Goal: Task Accomplishment & Management: Use online tool/utility

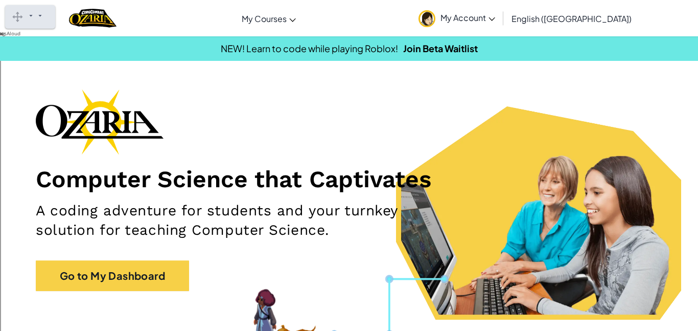
click at [55, 17] on gw-iconbutton "Close" at bounding box center [55, 17] width 0 height 0
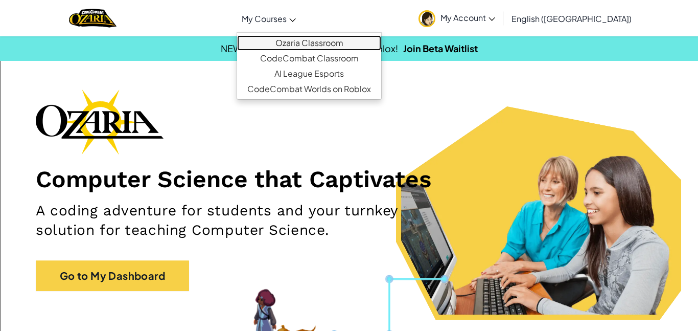
click at [314, 43] on link "Ozaria Classroom" at bounding box center [309, 42] width 144 height 15
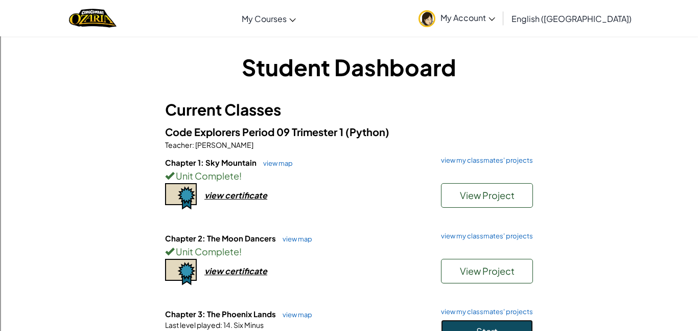
click at [517, 330] on button "Start" at bounding box center [487, 331] width 92 height 24
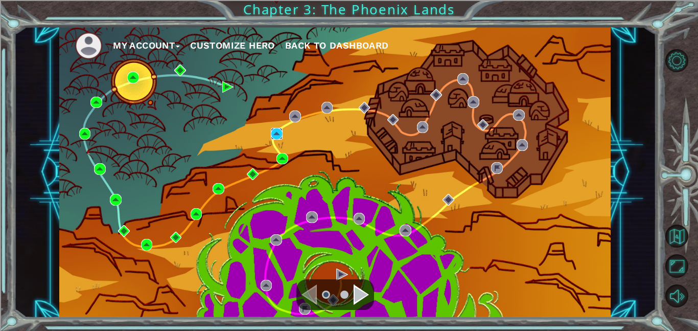
click at [278, 135] on img at bounding box center [277, 134] width 12 height 12
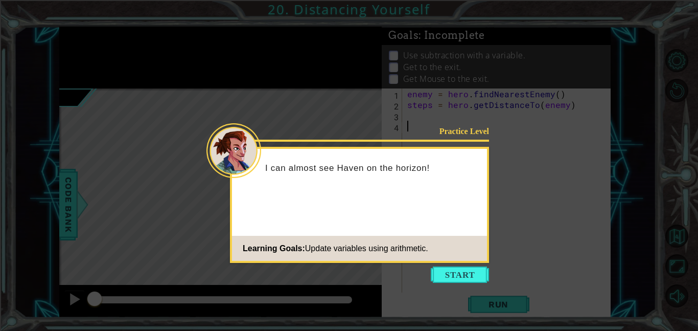
click at [497, 275] on icon at bounding box center [349, 165] width 698 height 331
click at [481, 272] on button "Start" at bounding box center [460, 274] width 58 height 16
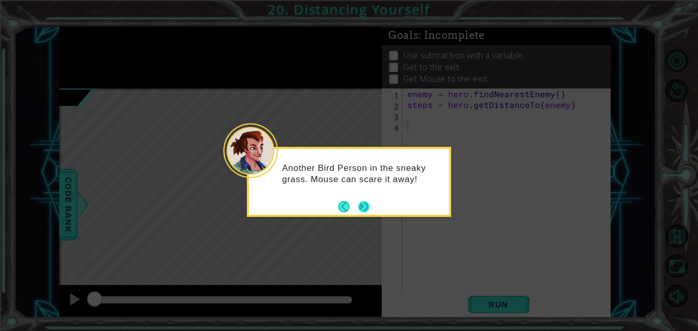
click at [367, 201] on button "Next" at bounding box center [363, 206] width 11 height 11
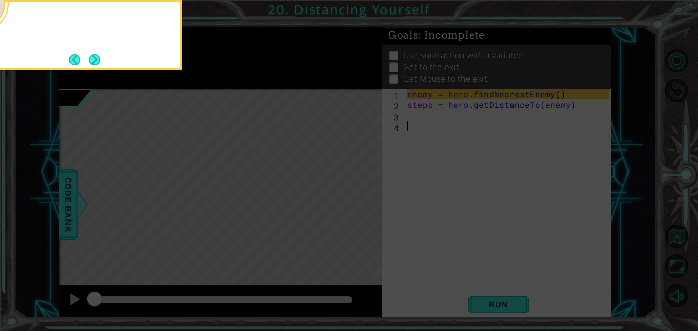
click at [367, 200] on icon at bounding box center [349, 165] width 698 height 331
click at [95, 54] on button "Next" at bounding box center [94, 59] width 11 height 11
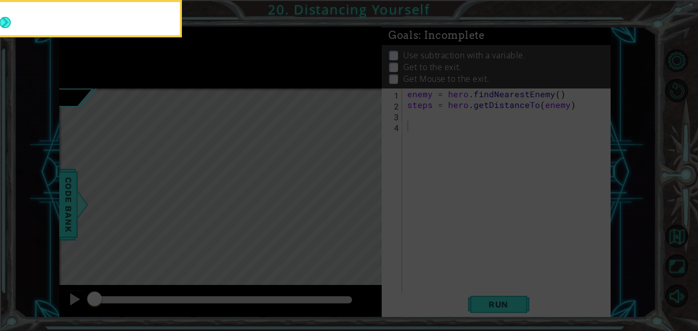
click at [11, 28] on button "Next" at bounding box center [4, 22] width 11 height 11
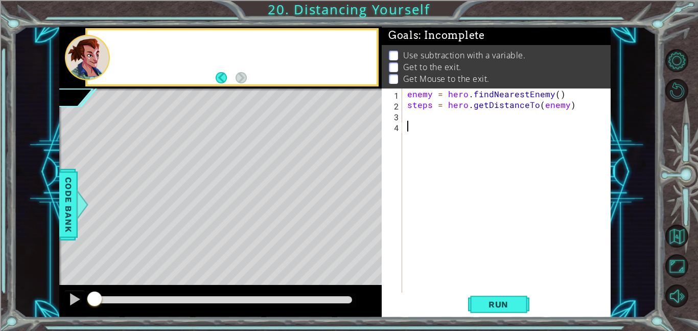
click at [95, 54] on div at bounding box center [87, 57] width 45 height 45
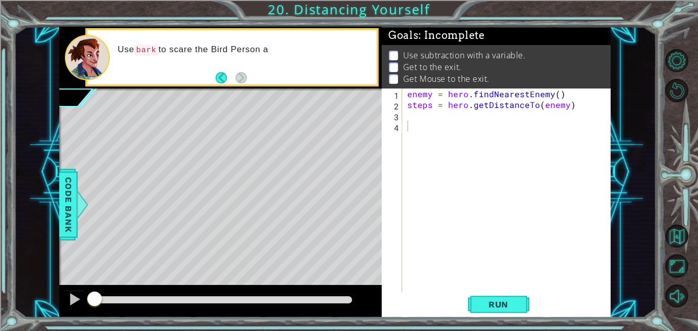
click at [407, 109] on div "enemy = hero . findNearestEnemy ( ) steps = hero . getDistanceTo ( enemy )" at bounding box center [509, 200] width 208 height 225
type textarea "steps = hero.getDistanceTo(enemy)"
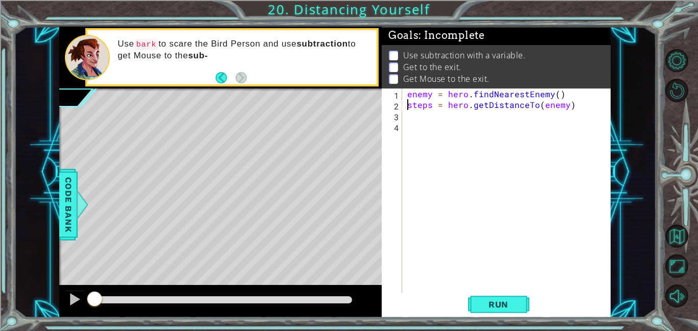
click at [445, 117] on div "enemy = hero . findNearestEnemy ( ) steps = hero . getDistanceTo ( enemy )" at bounding box center [509, 200] width 208 height 225
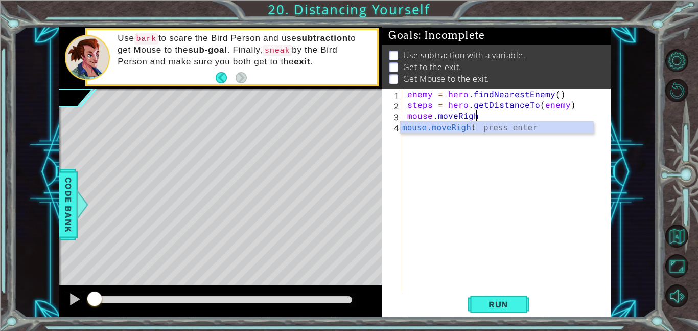
scroll to position [0, 4]
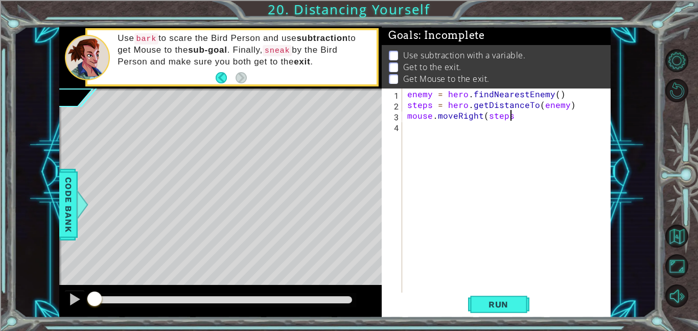
type textarea "mouse.moveRight(steps)"
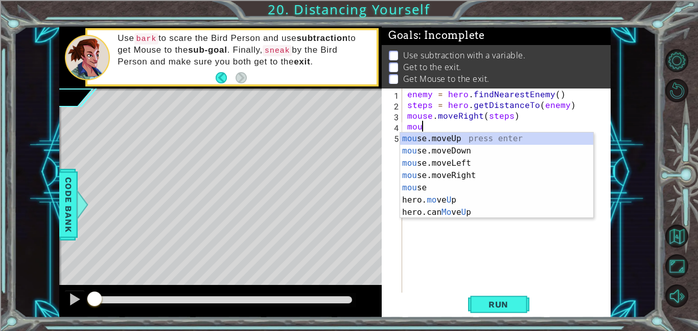
scroll to position [0, 0]
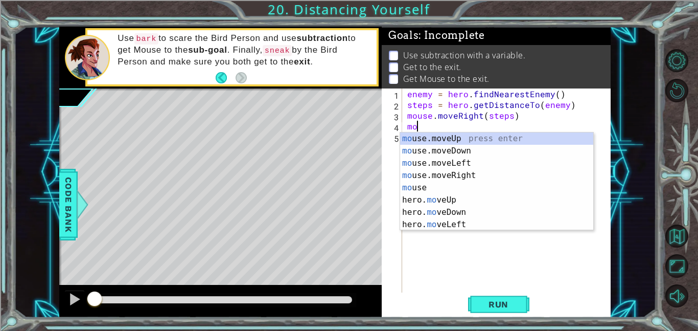
type textarea "m"
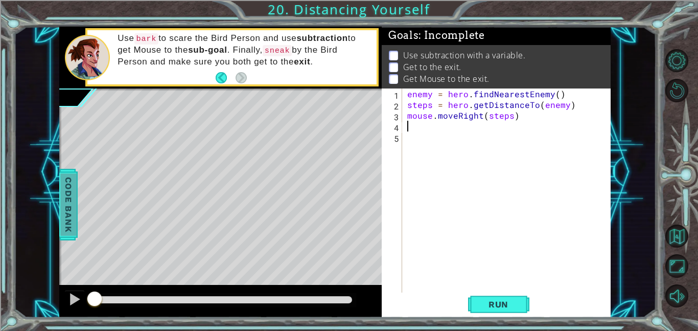
click at [63, 213] on span "Code Bank" at bounding box center [68, 204] width 16 height 62
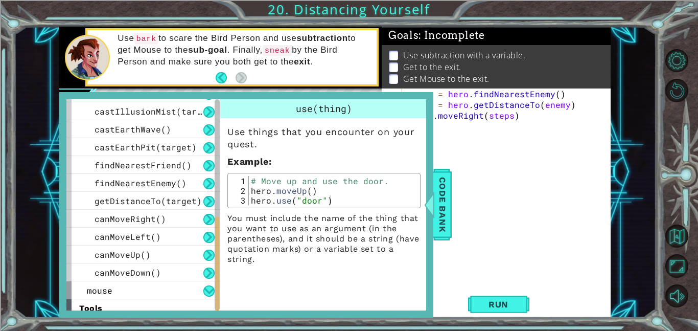
scroll to position [307, 0]
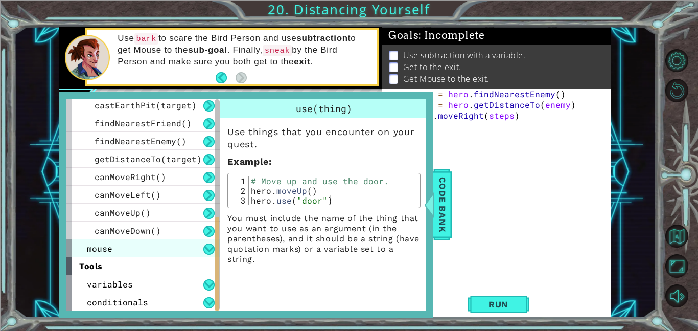
click at [130, 247] on div "mouse" at bounding box center [142, 248] width 153 height 18
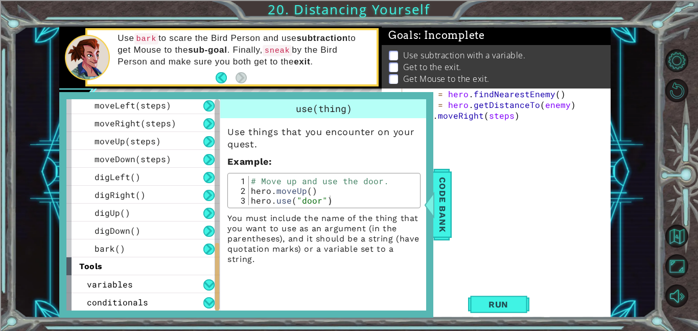
scroll to position [468, 0]
click at [436, 198] on span "Code Bank" at bounding box center [442, 204] width 16 height 62
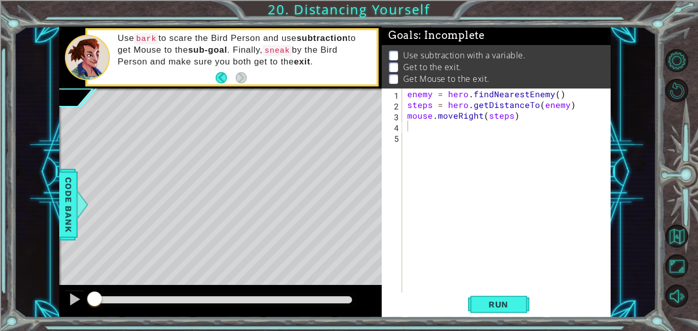
click at [428, 127] on div "enemy = hero . findNearestEnemy ( ) steps = hero . getDistanceTo ( enemy ) mous…" at bounding box center [509, 200] width 208 height 225
type textarea "mouse.bark()"
type textarea "hero.sneakRight(5)"
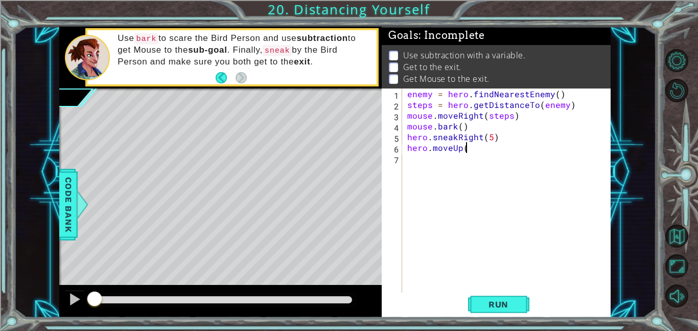
scroll to position [0, 3]
type textarea "hero.moveUp()"
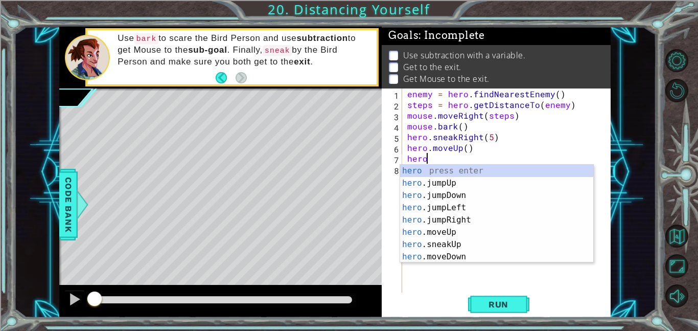
scroll to position [0, 1]
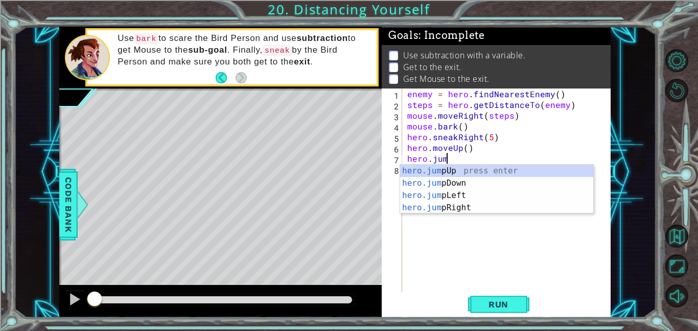
type textarea "hero.jump"
click at [510, 171] on div "hero.jump Up press enter hero.jump Down press enter hero.jump Left press enter …" at bounding box center [496, 202] width 193 height 74
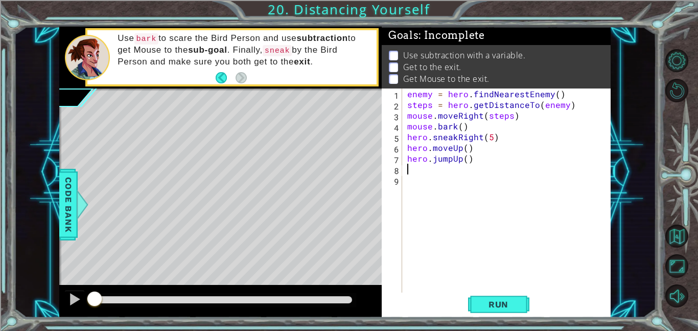
scroll to position [0, 0]
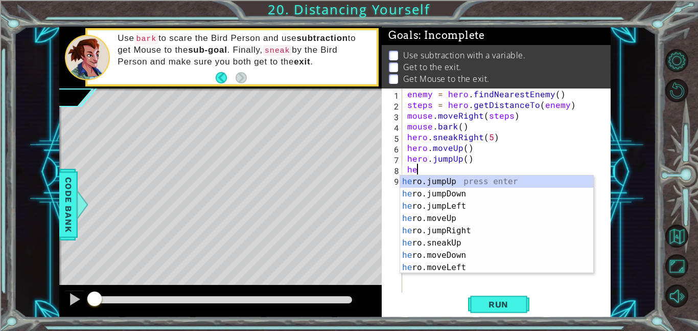
type textarea "hero"
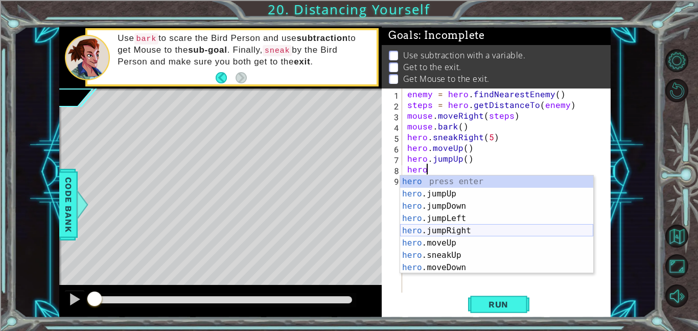
click at [491, 230] on div "hero press enter hero .jumpUp press enter hero .jumpDown press enter hero .jump…" at bounding box center [496, 236] width 193 height 123
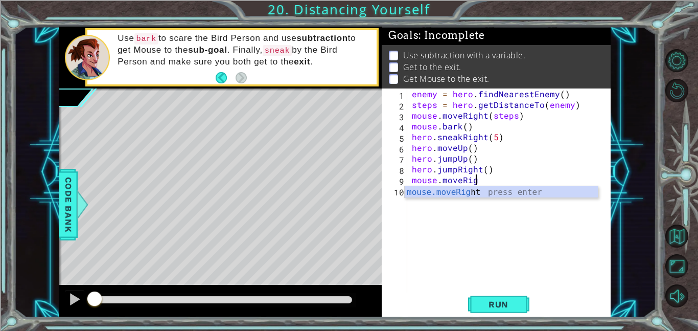
scroll to position [0, 4]
click at [498, 167] on div "enemy = hero . findNearestEnemy ( ) steps = hero . getDistanceTo ( enemy ) mous…" at bounding box center [512, 200] width 204 height 225
type textarea "hero.jumpRight()"
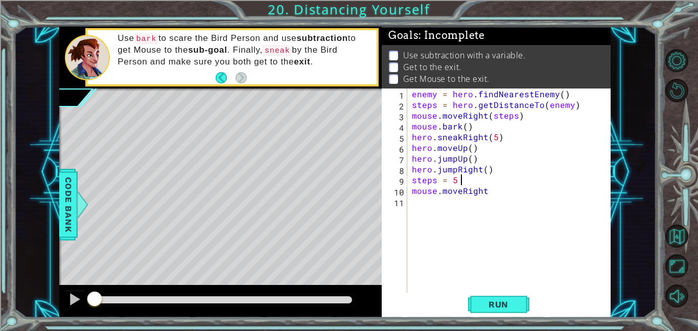
scroll to position [0, 3]
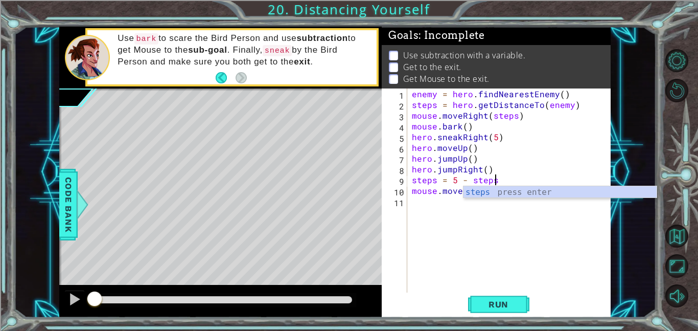
click at [509, 158] on div "enemy = hero . findNearestEnemy ( ) steps = hero . getDistanceTo ( enemy ) mous…" at bounding box center [512, 200] width 204 height 225
type textarea "hero.jumpUp()"
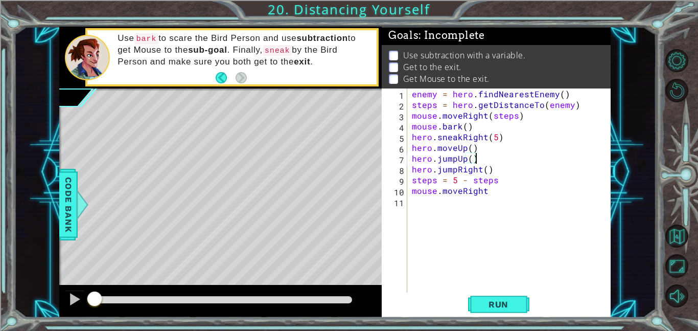
scroll to position [0, 4]
click at [529, 205] on div "enemy = hero . findNearestEnemy ( ) steps = hero . getDistanceTo ( enemy ) mous…" at bounding box center [512, 200] width 204 height 225
click at [519, 194] on div "enemy = hero . findNearestEnemy ( ) steps = hero . getDistanceTo ( enemy ) mous…" at bounding box center [512, 200] width 204 height 225
type textarea "mouse.moveRight"
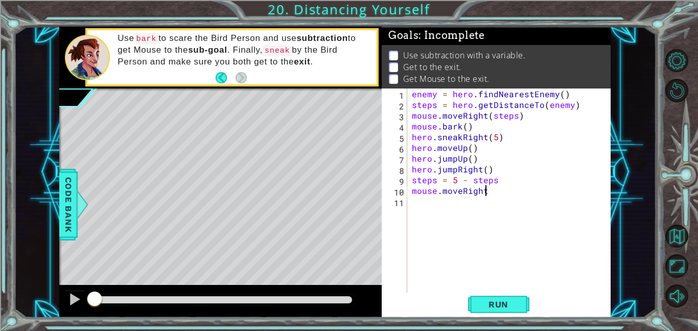
click at [526, 207] on div "enemy = hero . findNearestEnemy ( ) steps = hero . getDistanceTo ( enemy ) mous…" at bounding box center [512, 200] width 204 height 225
click at [501, 181] on div "enemy = hero . findNearestEnemy ( ) steps = hero . getDistanceTo ( enemy ) mous…" at bounding box center [512, 200] width 204 height 225
type textarea "steps = 5 - steps"
click at [486, 204] on div "enemy = hero . findNearestEnemy ( ) steps = hero . getDistanceTo ( enemy ) mous…" at bounding box center [512, 200] width 204 height 225
click at [491, 199] on div "enemy = hero . findNearestEnemy ( ) steps = hero . getDistanceTo ( enemy ) mous…" at bounding box center [512, 200] width 204 height 225
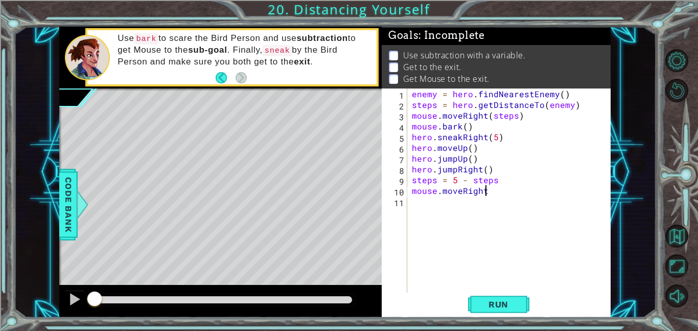
click at [489, 192] on div "enemy = hero . findNearestEnemy ( ) steps = hero . getDistanceTo ( enemy ) mous…" at bounding box center [512, 200] width 204 height 225
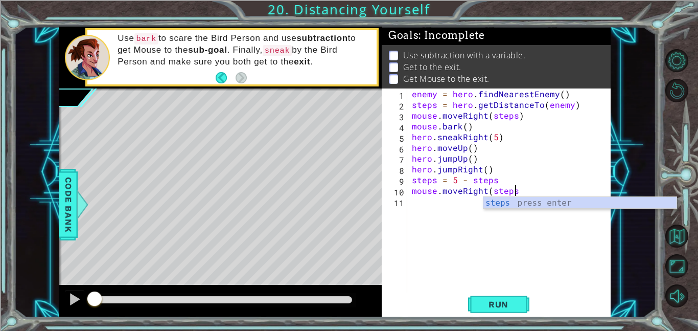
type textarea "mouse.moveRight(steps)"
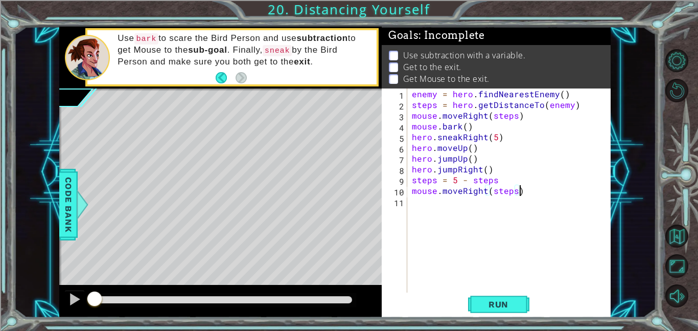
click at [455, 199] on div "enemy = hero . findNearestEnemy ( ) steps = hero . getDistanceTo ( enemy ) mous…" at bounding box center [512, 200] width 204 height 225
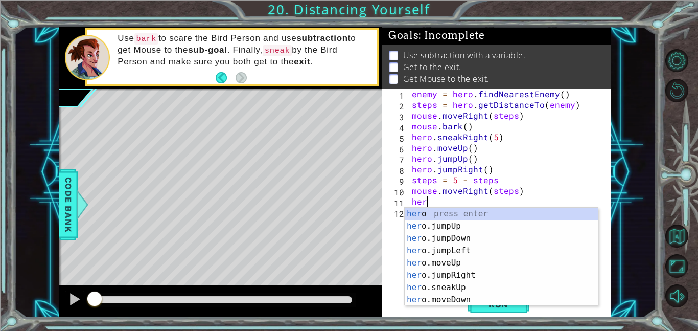
scroll to position [0, 1]
type textarea "h"
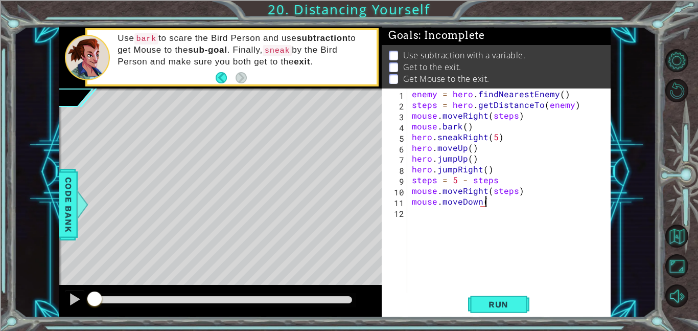
scroll to position [0, 4]
type textarea "mouse.moveDown()"
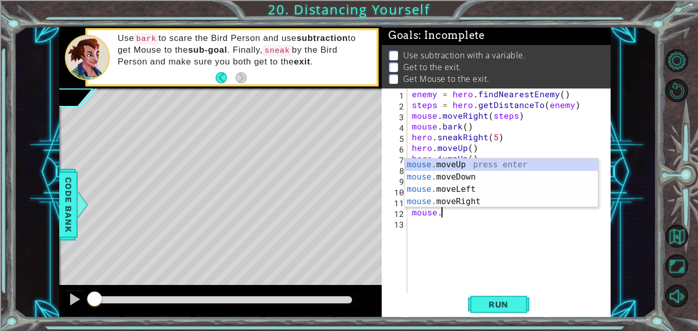
scroll to position [0, 2]
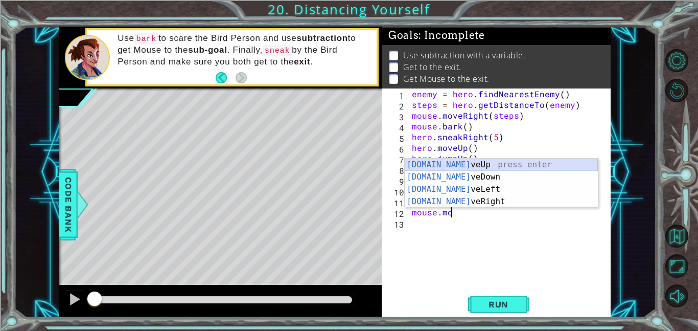
click at [468, 167] on div "[DOMAIN_NAME] veUp press enter [DOMAIN_NAME] veDown press enter [DOMAIN_NAME] v…" at bounding box center [501, 195] width 193 height 74
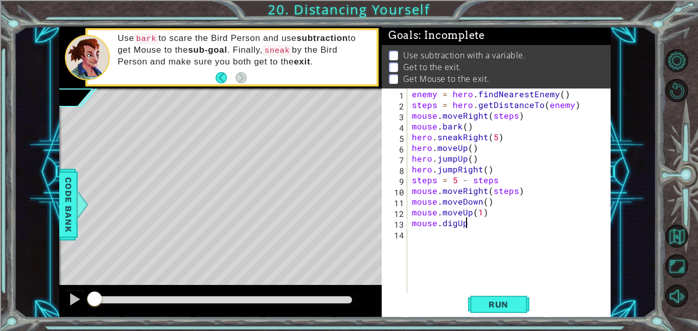
scroll to position [0, 8]
click at [481, 310] on button "Run" at bounding box center [498, 303] width 61 height 23
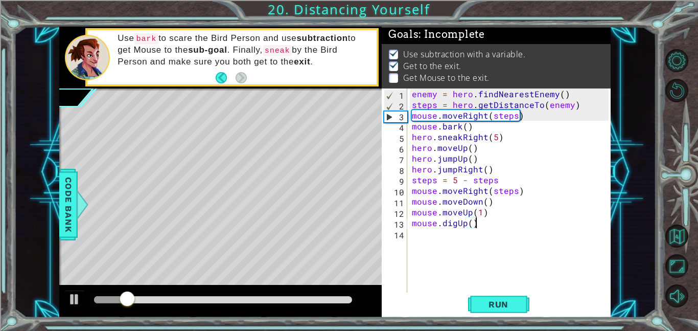
click at [503, 218] on div "enemy = hero . findNearestEnemy ( ) steps = hero . getDistanceTo ( enemy ) mous…" at bounding box center [512, 200] width 204 height 225
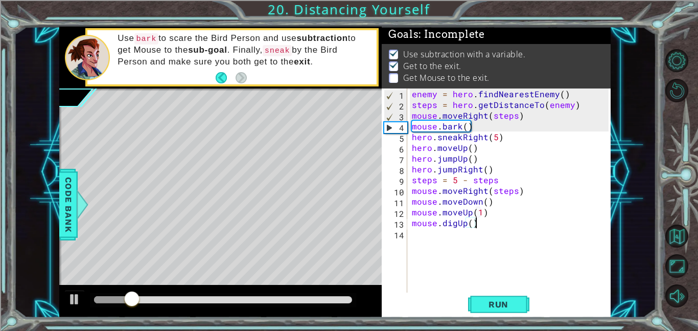
click at [496, 207] on div "enemy = hero . findNearestEnemy ( ) steps = hero . getDistanceTo ( enemy ) mous…" at bounding box center [512, 200] width 204 height 225
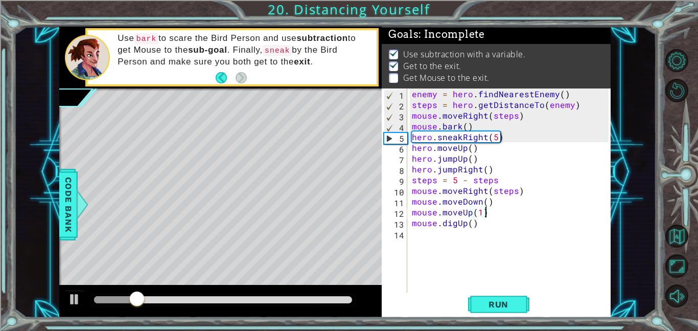
click at [494, 200] on div "enemy = hero . findNearestEnemy ( ) steps = hero . getDistanceTo ( enemy ) mous…" at bounding box center [512, 200] width 204 height 225
type textarea "mouse.moveDown()\"
type textarea "mouse.moveDown()"
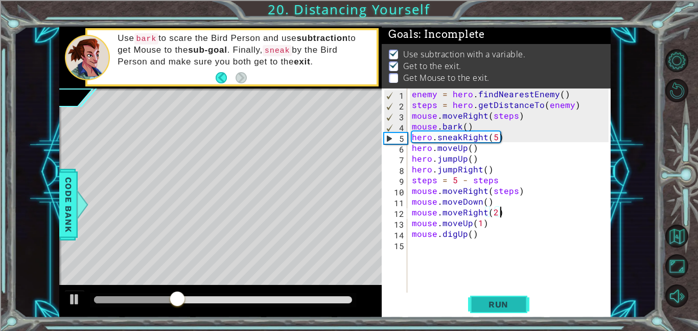
type textarea "mouse.moveRight(2)"
click at [518, 297] on button "Run" at bounding box center [498, 303] width 61 height 23
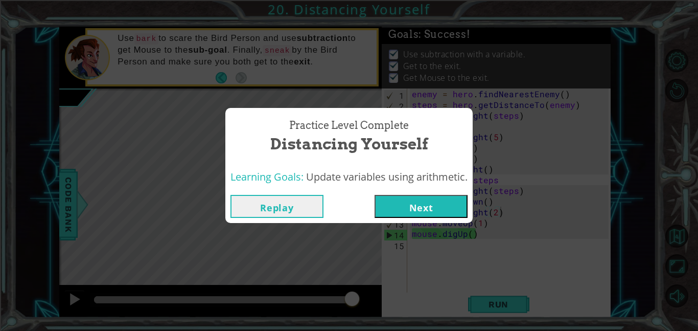
click at [439, 192] on div "Replay Next" at bounding box center [348, 206] width 247 height 33
click at [437, 198] on button "Next" at bounding box center [421, 206] width 93 height 23
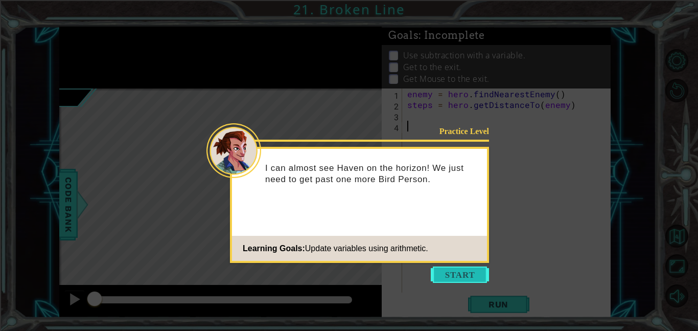
click at [450, 271] on button "Start" at bounding box center [460, 274] width 58 height 16
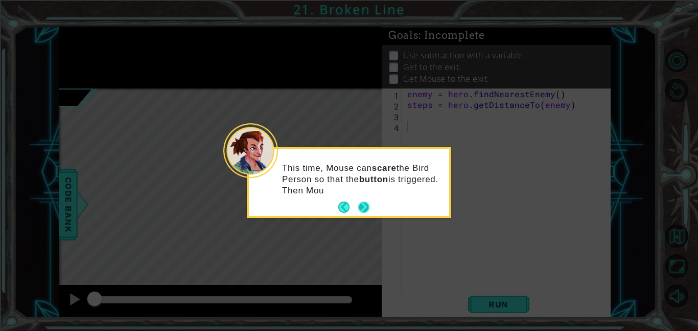
click at [368, 206] on button "Next" at bounding box center [363, 206] width 11 height 11
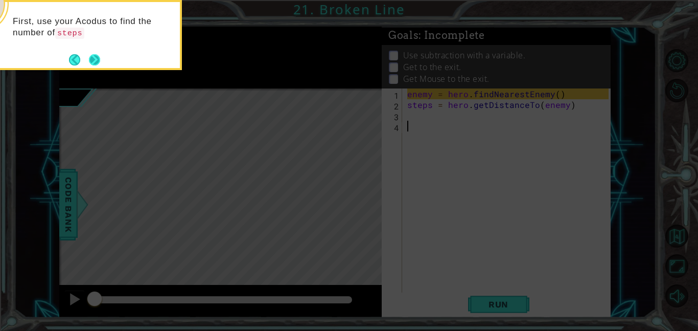
click at [91, 59] on button "Next" at bounding box center [94, 59] width 11 height 11
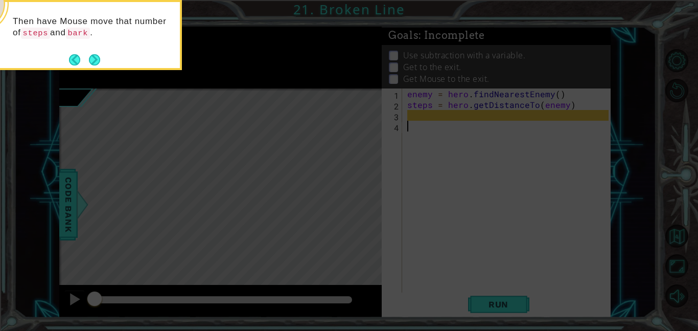
click at [91, 59] on button "Next" at bounding box center [94, 59] width 11 height 11
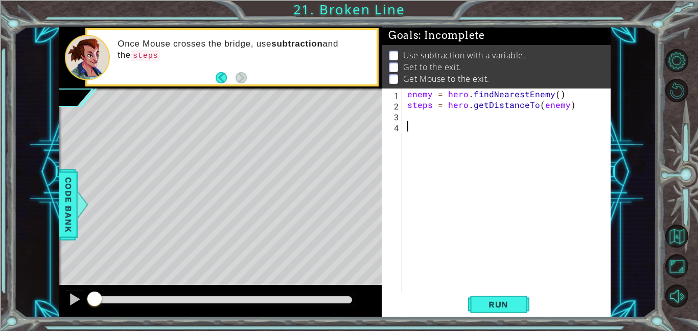
click at [487, 115] on div "enemy = hero . findNearestEnemy ( ) steps = hero . getDistanceTo ( enemy )" at bounding box center [509, 200] width 208 height 225
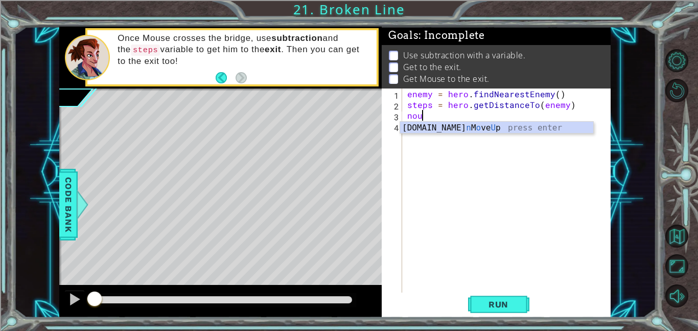
type textarea "n"
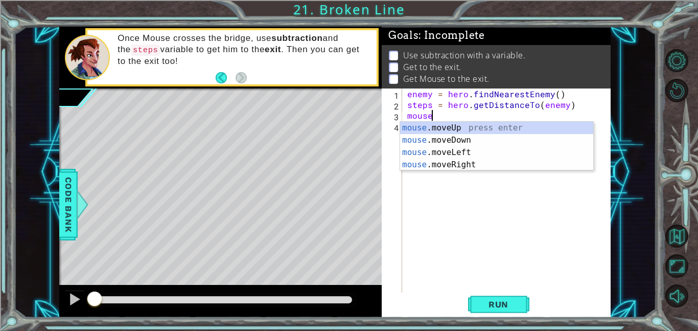
scroll to position [0, 1]
click at [418, 129] on div "mouse .moveUp press enter mouse .moveDown press enter mouse .moveLeft press ent…" at bounding box center [496, 159] width 193 height 74
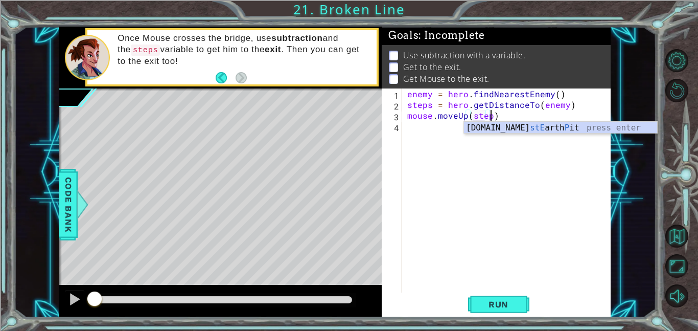
type textarea "mouse.moveUp(steps)"
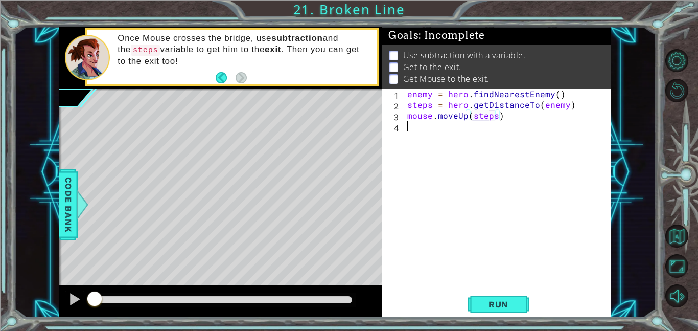
click at [464, 123] on div "enemy = hero . findNearestEnemy ( ) steps = hero . getDistanceTo ( enemy ) mous…" at bounding box center [509, 200] width 208 height 225
type textarea "mouse.bark()"
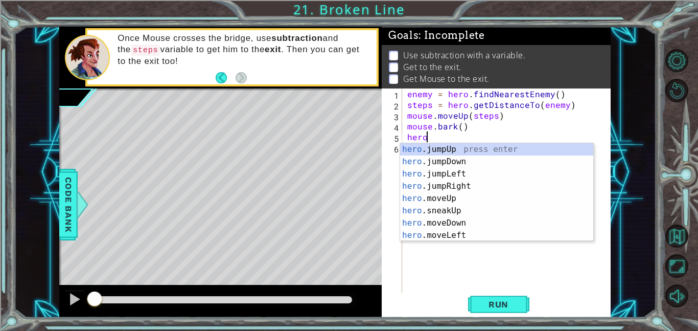
type textarea "hero."
click at [489, 149] on div "hero. jumpUp press enter hero. jumpDown press enter hero. jumpLeft press enter …" at bounding box center [496, 204] width 193 height 123
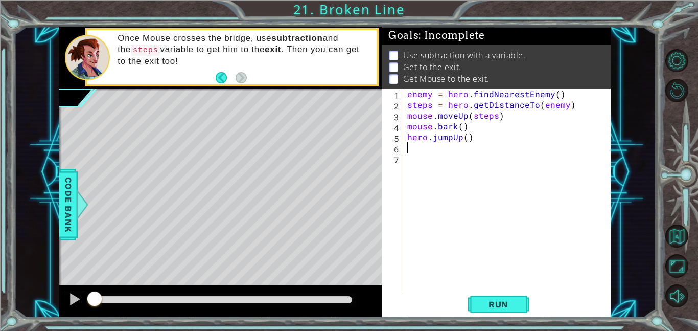
scroll to position [0, 0]
click at [458, 140] on div "enemy = hero . findNearestEnemy ( ) steps = hero . getDistanceTo ( enemy ) mous…" at bounding box center [509, 200] width 208 height 225
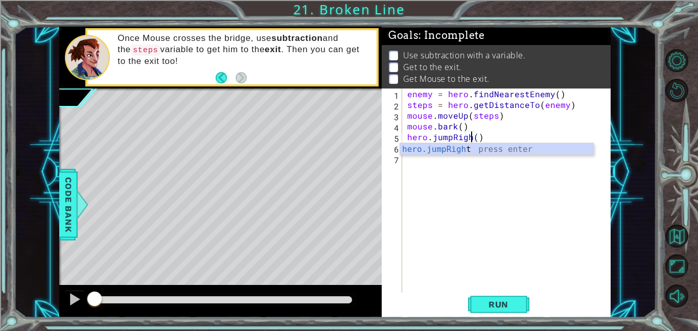
scroll to position [0, 4]
click at [479, 135] on div "enemy = hero . findNearestEnemy ( ) steps = hero . getDistanceTo ( enemy ) mous…" at bounding box center [509, 200] width 208 height 225
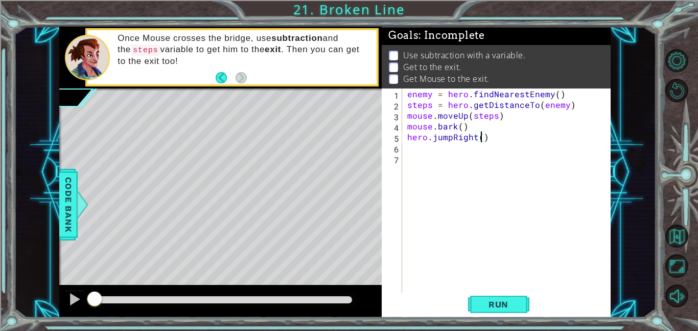
type textarea "hero.jumpRight(2)"
click at [459, 151] on div "enemy = hero . findNearestEnemy ( ) steps = hero . getDistanceTo ( enemy ) mous…" at bounding box center [509, 200] width 208 height 225
click at [477, 297] on button "Run" at bounding box center [498, 303] width 61 height 23
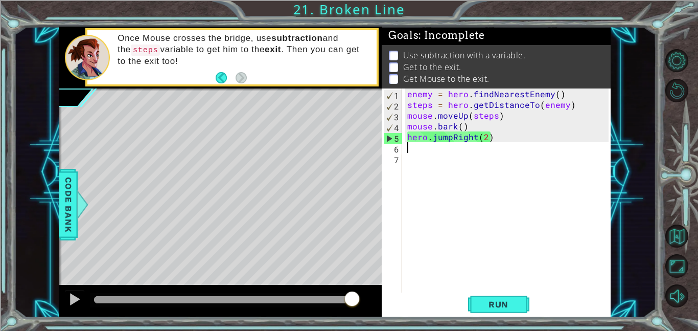
click at [475, 124] on div "enemy = hero . findNearestEnemy ( ) steps = hero . getDistanceTo ( enemy ) mous…" at bounding box center [509, 200] width 208 height 225
type textarea "mouse.bark()"
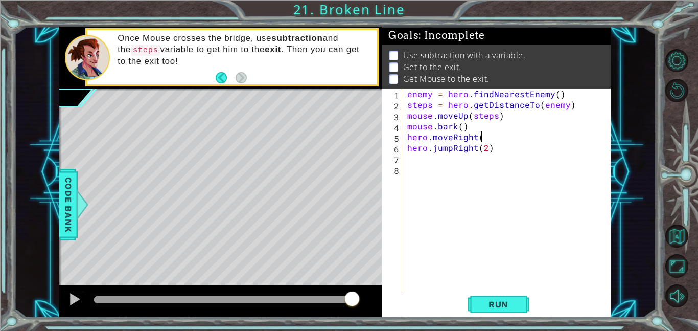
scroll to position [0, 4]
type textarea "hero.moveRight()"
click at [489, 307] on span "Run" at bounding box center [498, 304] width 40 height 10
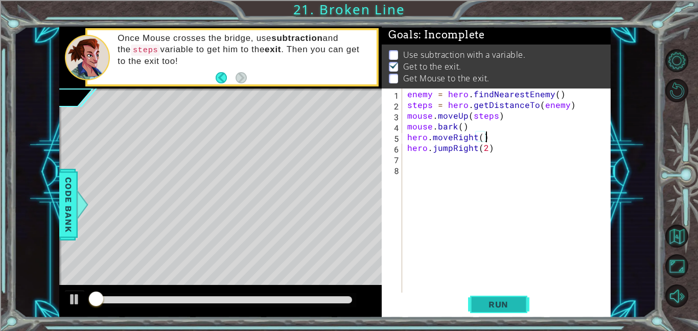
scroll to position [1, 0]
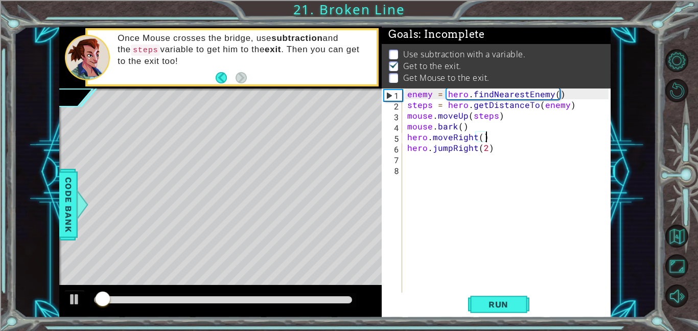
click at [420, 165] on div "enemy = hero . findNearestEnemy ( ) steps = hero . getDistanceTo ( enemy ) mous…" at bounding box center [509, 200] width 208 height 225
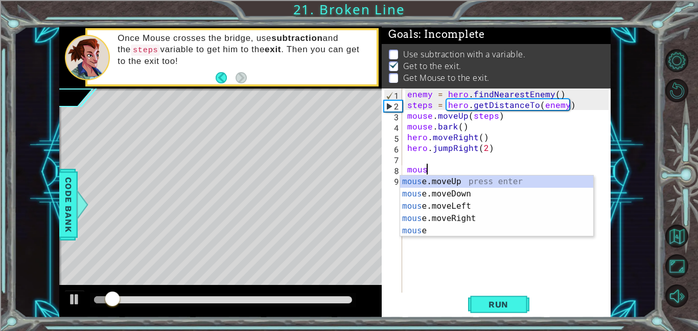
scroll to position [0, 1]
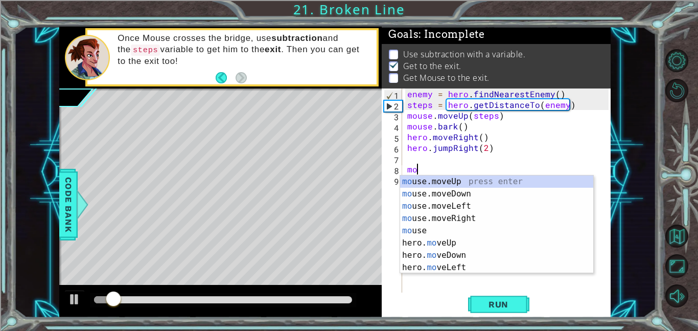
type textarea "m"
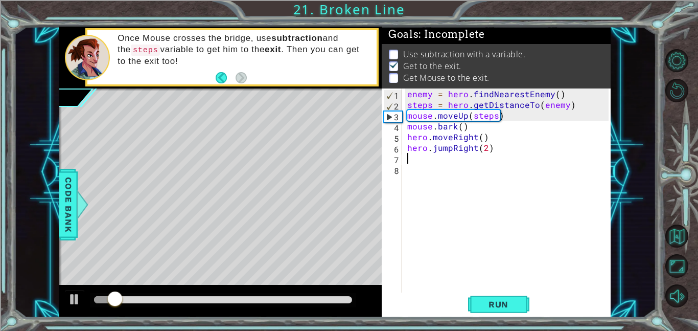
type textarea "hero.jumpRight(2)"
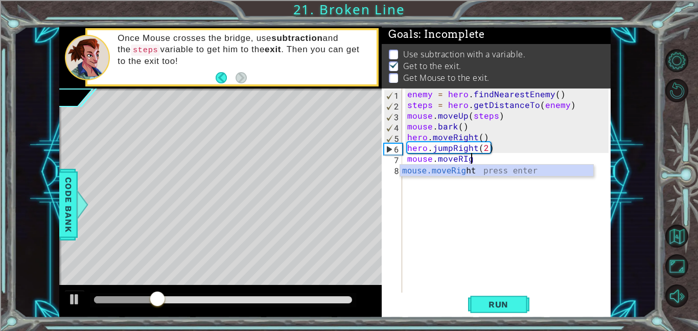
scroll to position [0, 4]
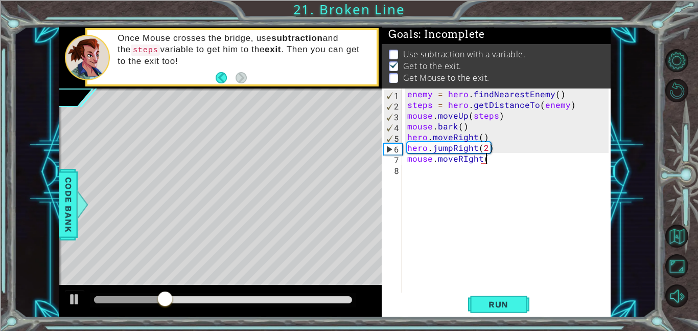
type textarea "mouse.moveRIght()"
click at [467, 157] on div "enemy = hero . findNearestEnemy ( ) steps = hero . getDistanceTo ( enemy ) mous…" at bounding box center [509, 200] width 208 height 225
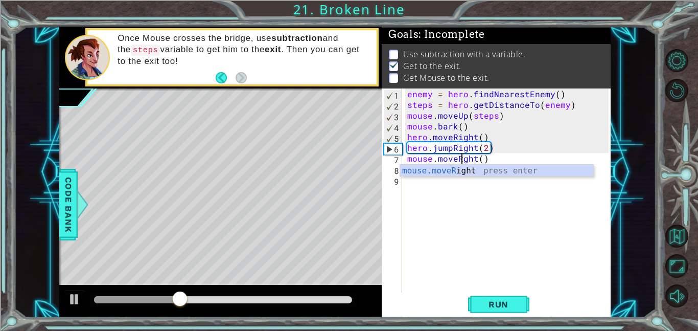
type textarea "mouse.moveRight()"
click at [439, 187] on div "enemy = hero . findNearestEnemy ( ) steps = hero . getDistanceTo ( enemy ) mous…" at bounding box center [509, 200] width 208 height 225
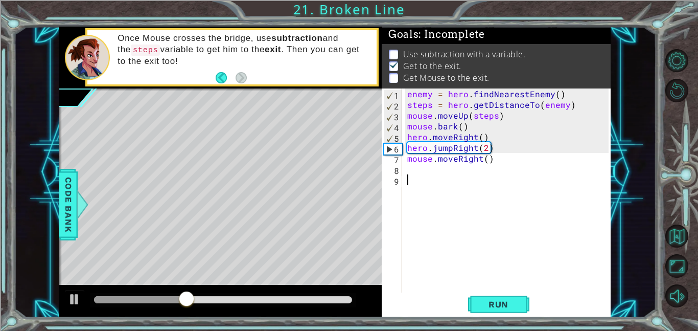
click at [423, 169] on div "enemy = hero . findNearestEnemy ( ) steps = hero . getDistanceTo ( enemy ) mous…" at bounding box center [509, 200] width 208 height 225
type textarea "mouse.digRight()"
click at [418, 175] on div "enemy = hero . findNearestEnemy ( ) steps = hero . getDistanceTo ( enemy ) mous…" at bounding box center [509, 200] width 208 height 225
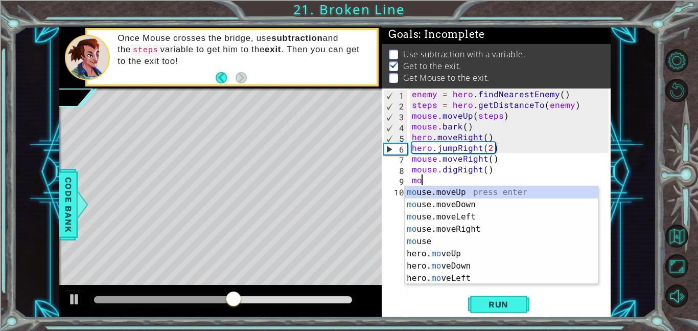
scroll to position [0, 0]
type textarea "m"
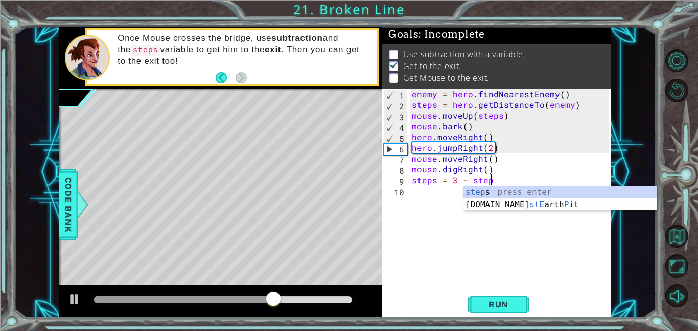
scroll to position [0, 5]
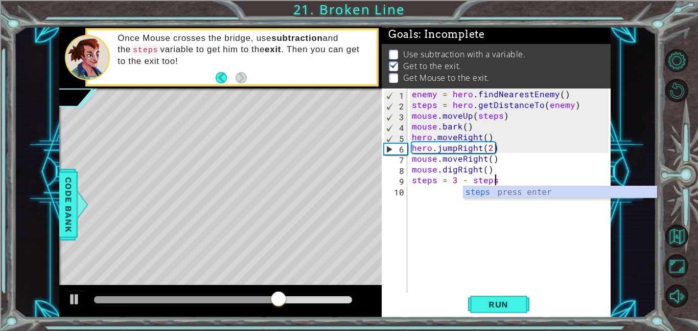
type textarea "steps = 3 - steps)"
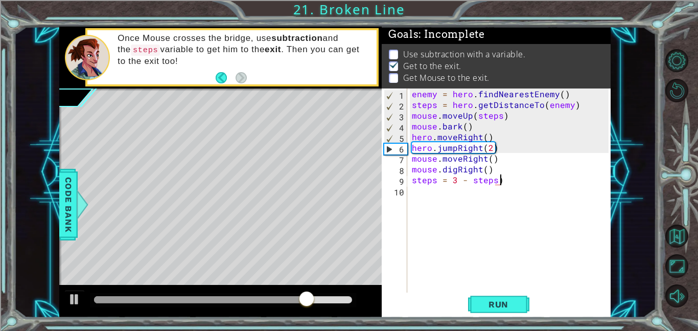
click at [490, 194] on div "enemy = hero . findNearestEnemy ( ) steps = hero . getDistanceTo ( enemy ) mous…" at bounding box center [512, 200] width 204 height 225
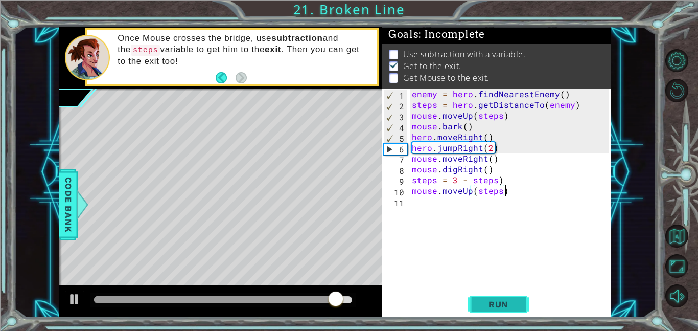
click at [490, 308] on span "Run" at bounding box center [498, 304] width 40 height 10
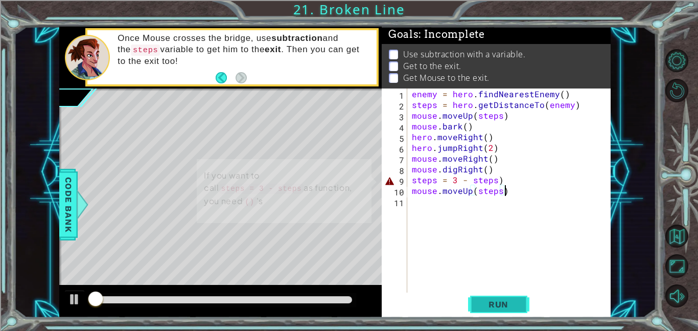
click at [490, 308] on span "Run" at bounding box center [498, 304] width 40 height 10
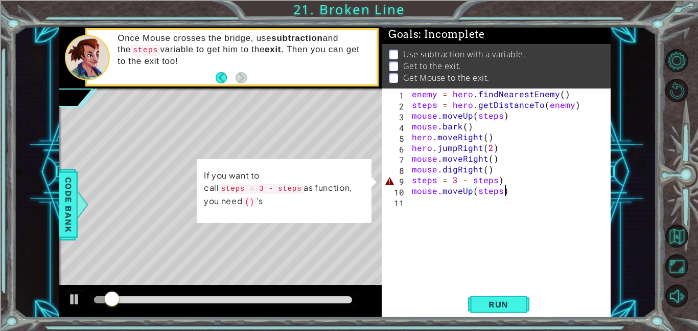
click at [500, 180] on div "enemy = hero . findNearestEnemy ( ) steps = hero . getDistanceTo ( enemy ) mous…" at bounding box center [512, 200] width 204 height 225
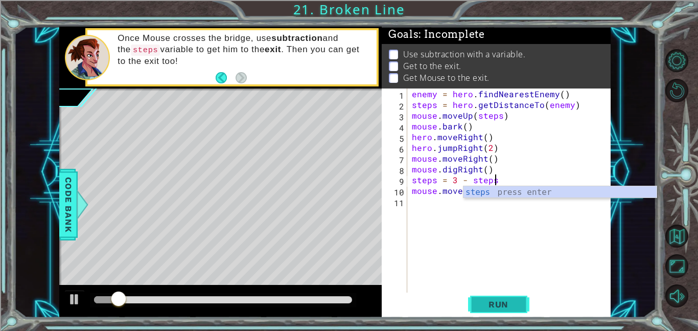
click at [479, 310] on button "Run" at bounding box center [498, 303] width 61 height 23
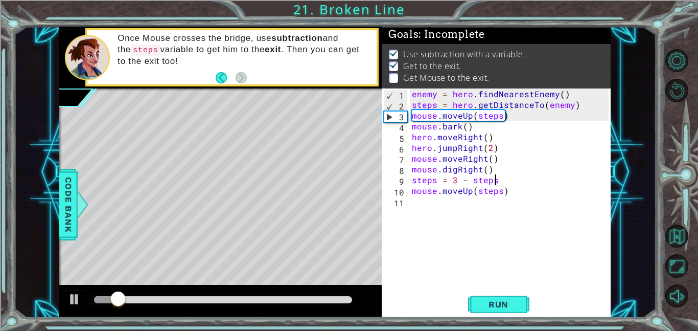
click at [489, 160] on div "enemy = hero . findNearestEnemy ( ) steps = hero . getDistanceTo ( enemy ) mous…" at bounding box center [512, 200] width 204 height 225
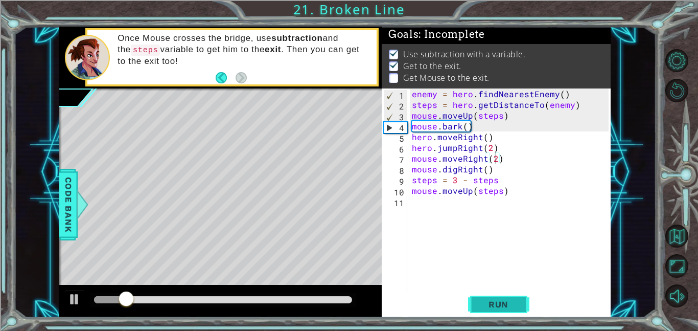
click at [489, 305] on span "Run" at bounding box center [498, 304] width 40 height 10
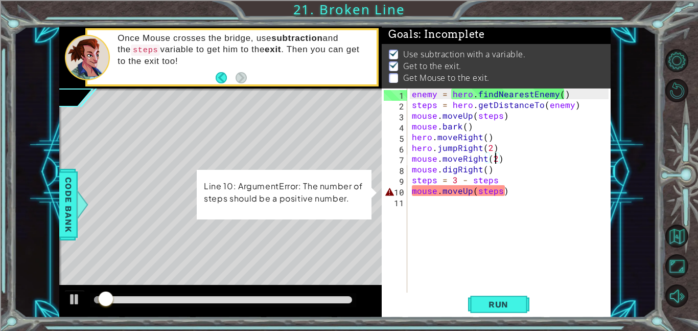
click at [519, 194] on div "enemy = hero . findNearestEnemy ( ) steps = hero . getDistanceTo ( enemy ) mous…" at bounding box center [512, 200] width 204 height 225
type textarea "mouse.moveUp(steps)"
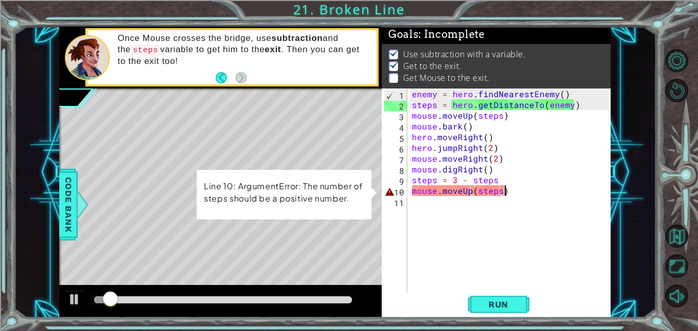
click at [512, 197] on div "enemy = hero . findNearestEnemy ( ) steps = hero . getDistanceTo ( enemy ) mous…" at bounding box center [512, 200] width 204 height 225
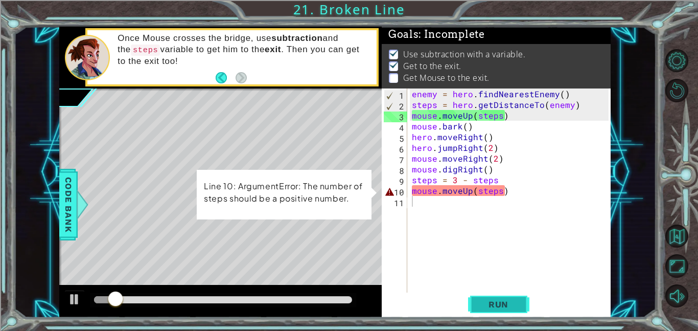
click at [482, 299] on span "Run" at bounding box center [498, 304] width 40 height 10
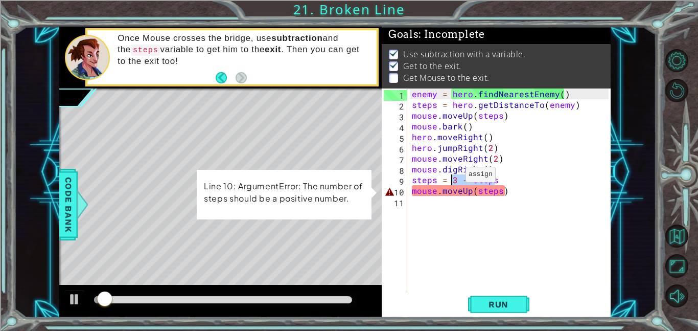
drag, startPoint x: 499, startPoint y: 178, endPoint x: 453, endPoint y: 177, distance: 46.5
click at [453, 177] on div "enemy = hero . findNearestEnemy ( ) steps = hero . getDistanceTo ( enemy ) mous…" at bounding box center [512, 200] width 204 height 225
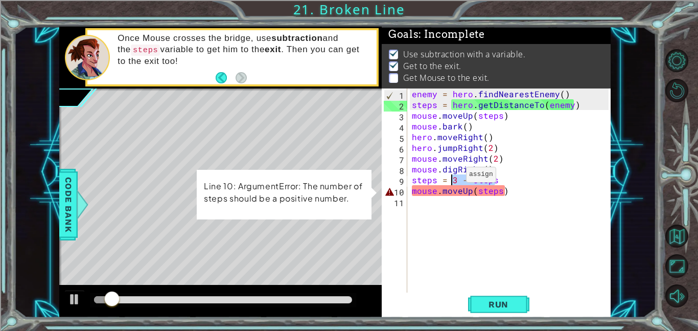
click at [469, 177] on div "enemy = hero . findNearestEnemy ( ) steps = hero . getDistanceTo ( enemy ) mous…" at bounding box center [509, 190] width 199 height 204
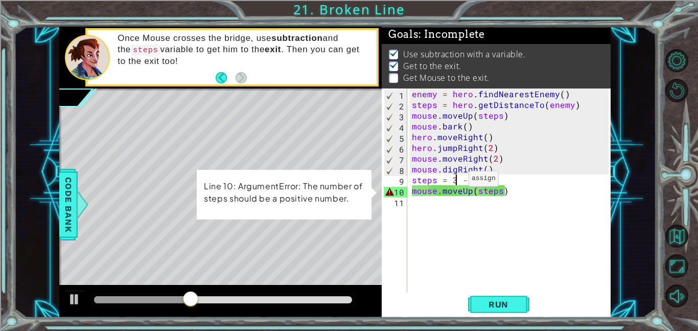
click at [455, 180] on div "enemy = hero . findNearestEnemy ( ) steps = hero . getDistanceTo ( enemy ) mous…" at bounding box center [512, 200] width 204 height 225
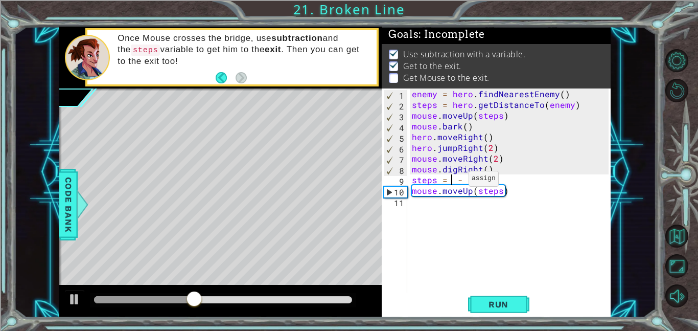
scroll to position [0, 3]
type textarea "steps = 5 - steps"
click at [499, 301] on span "Run" at bounding box center [498, 304] width 40 height 10
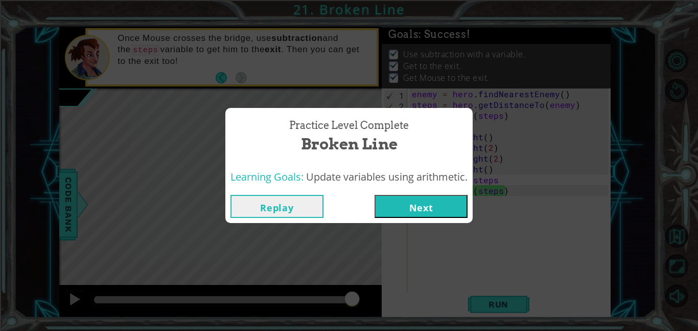
click at [421, 207] on button "Next" at bounding box center [421, 206] width 93 height 23
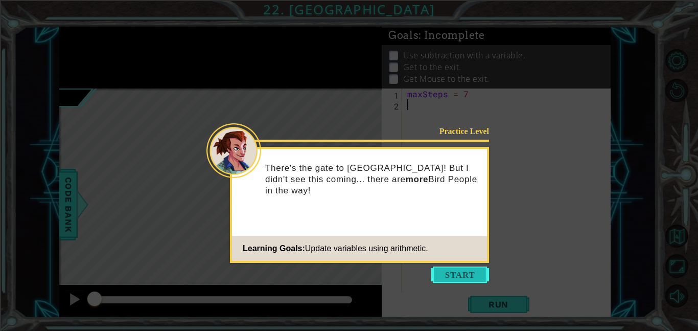
click at [460, 282] on button "Start" at bounding box center [460, 274] width 58 height 16
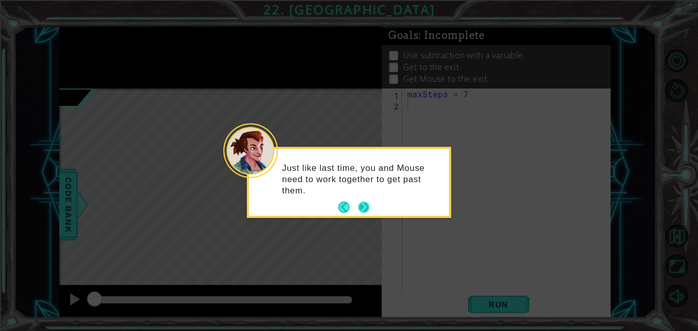
click at [367, 208] on button "Next" at bounding box center [363, 206] width 11 height 11
click at [367, 208] on icon at bounding box center [349, 165] width 698 height 331
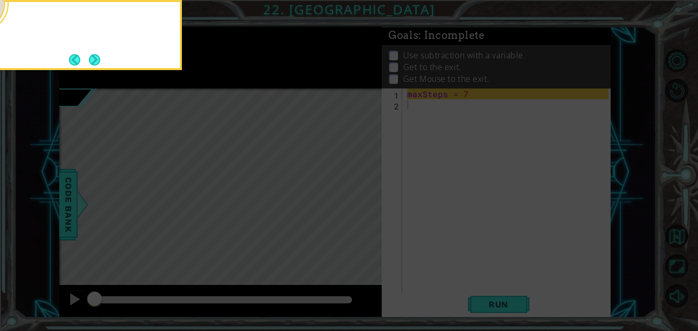
click at [367, 208] on icon at bounding box center [349, 165] width 698 height 331
click at [101, 60] on button "Next" at bounding box center [95, 60] width 12 height 12
click at [102, 60] on div at bounding box center [80, 35] width 204 height 70
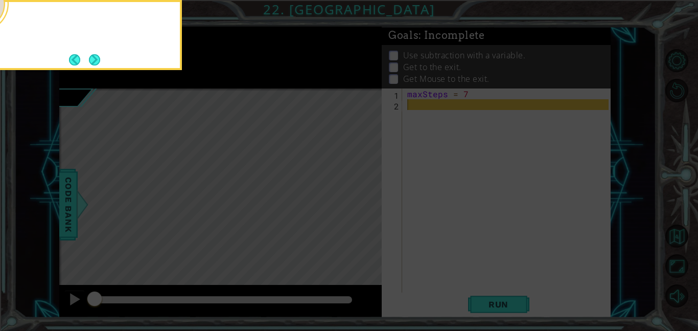
click at [102, 60] on div at bounding box center [80, 35] width 204 height 70
click at [97, 57] on button "Next" at bounding box center [94, 59] width 11 height 11
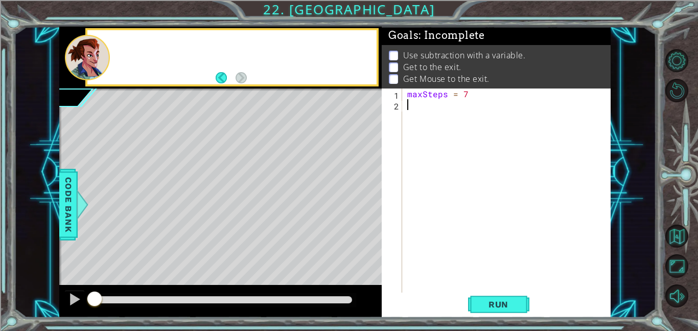
click at [97, 57] on div at bounding box center [87, 57] width 45 height 45
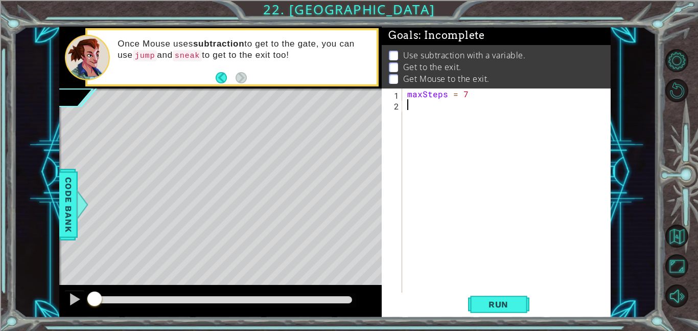
click at [456, 102] on div "maxSteps = 7" at bounding box center [509, 200] width 208 height 225
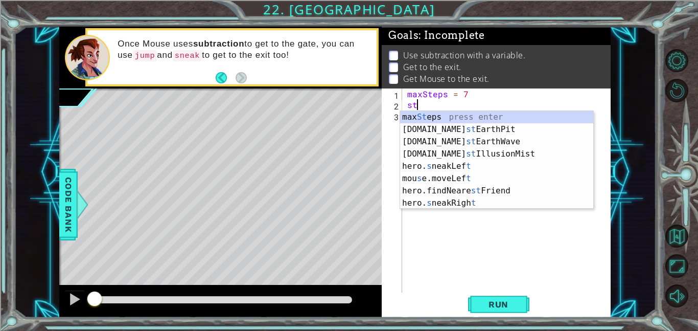
type textarea "s"
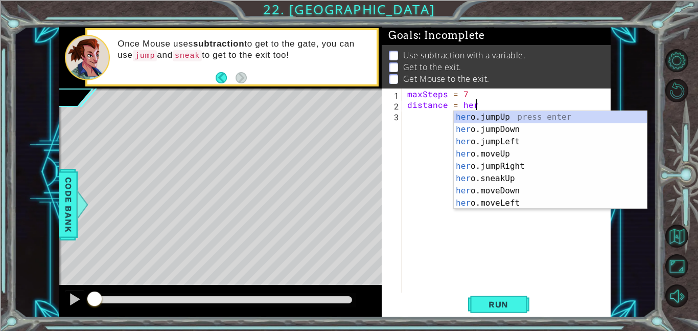
scroll to position [0, 4]
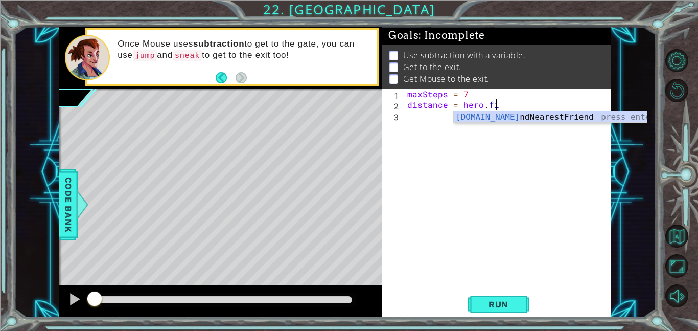
type textarea "distance = hero.find"
click at [493, 117] on div "hero.find NearestFriend press enter" at bounding box center [550, 129] width 193 height 37
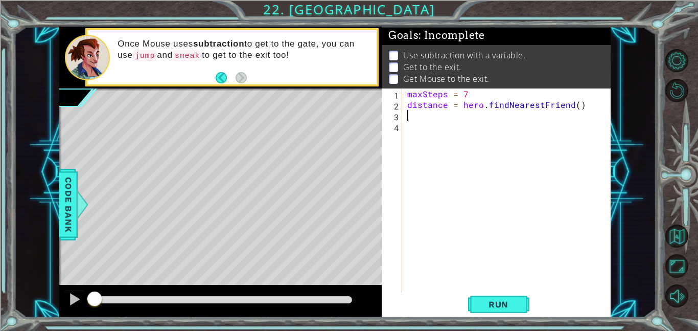
click at [569, 105] on div "maxSteps = 7 distance = hero . findNearestFriend ( )" at bounding box center [509, 200] width 208 height 225
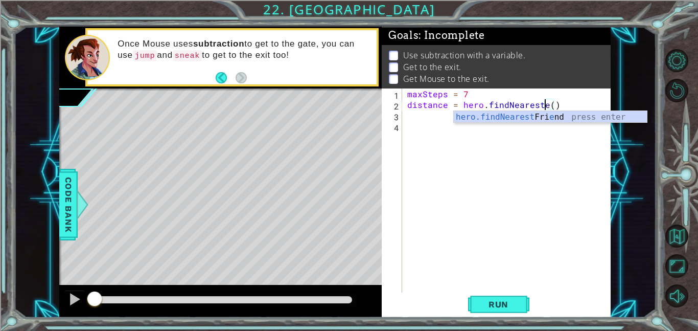
scroll to position [0, 9]
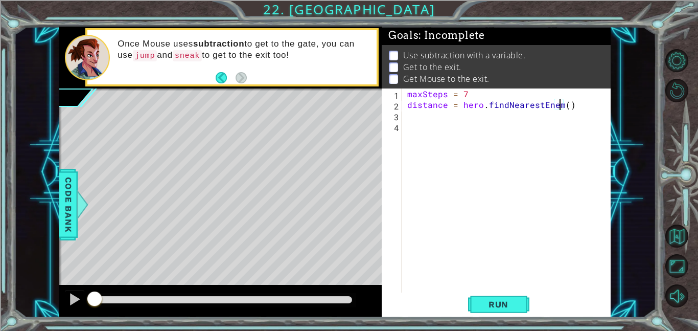
type textarea "distance = hero.findNearestEnemy()"
click at [528, 127] on div "maxSteps = 7 distance = hero . findNearestEnemy ( )" at bounding box center [509, 200] width 208 height 225
click at [522, 121] on div "maxSteps = 7 distance = hero . findNearestEnemy ( )" at bounding box center [509, 200] width 208 height 225
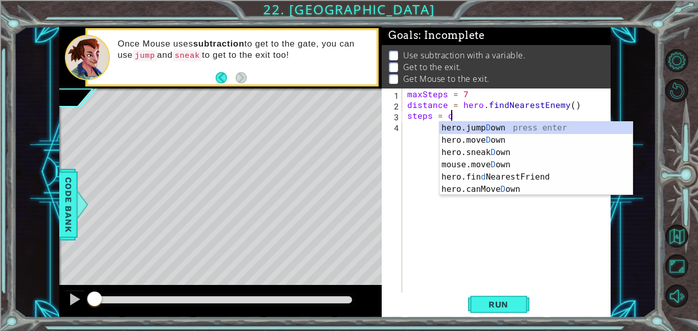
scroll to position [0, 2]
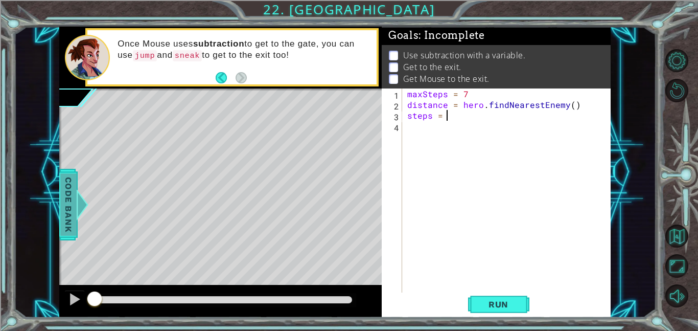
click at [79, 199] on div at bounding box center [82, 204] width 13 height 31
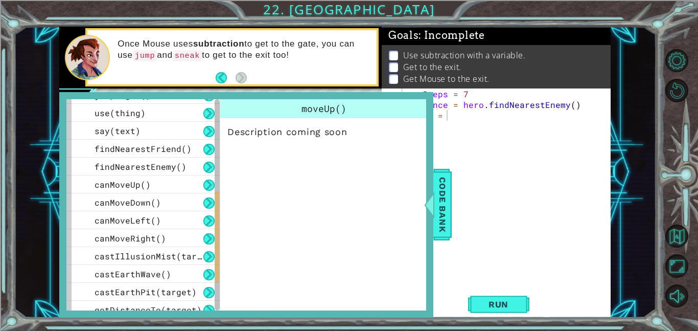
scroll to position [247, 0]
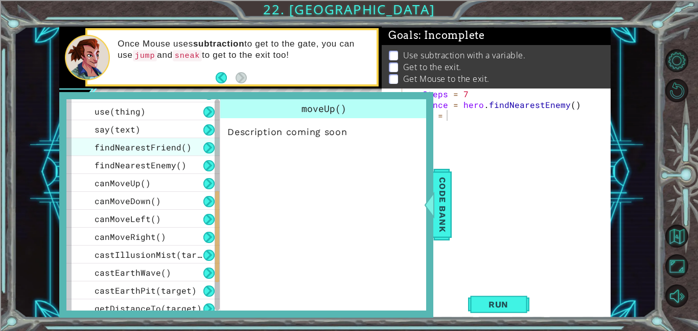
click at [190, 149] on div "findNearestFriend()" at bounding box center [142, 147] width 153 height 18
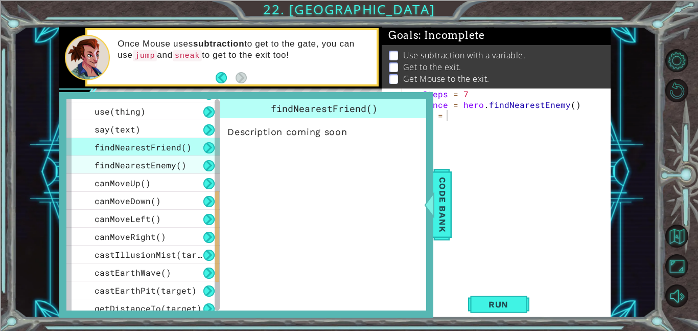
click at [191, 165] on div "findNearestEnemy()" at bounding box center [142, 165] width 153 height 18
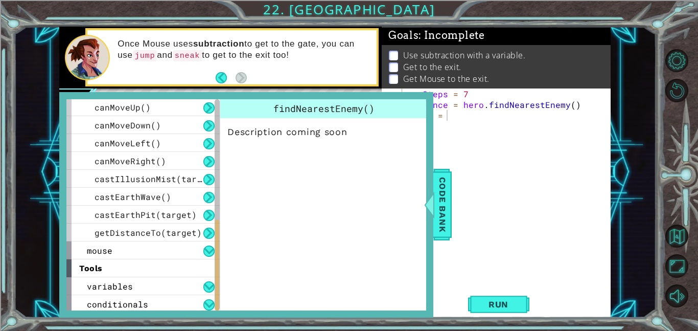
scroll to position [325, 0]
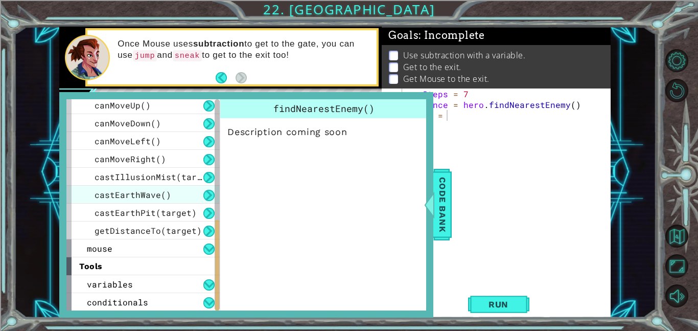
click at [165, 196] on span "castEarthWave()" at bounding box center [133, 194] width 77 height 11
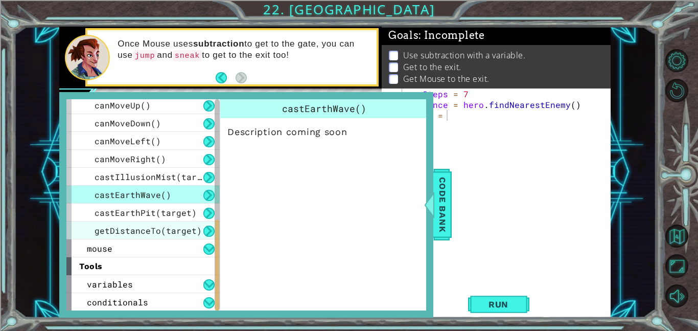
click at [173, 233] on span "getDistanceTo(target)" at bounding box center [148, 230] width 107 height 11
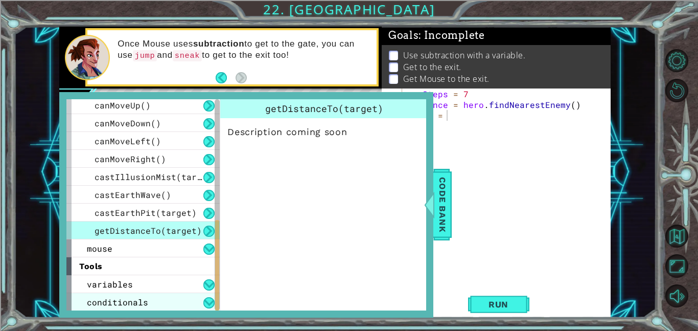
click at [169, 296] on div "conditionals" at bounding box center [142, 302] width 153 height 18
click at [172, 300] on div "conditionals" at bounding box center [142, 302] width 153 height 18
click at [211, 303] on button at bounding box center [208, 302] width 11 height 11
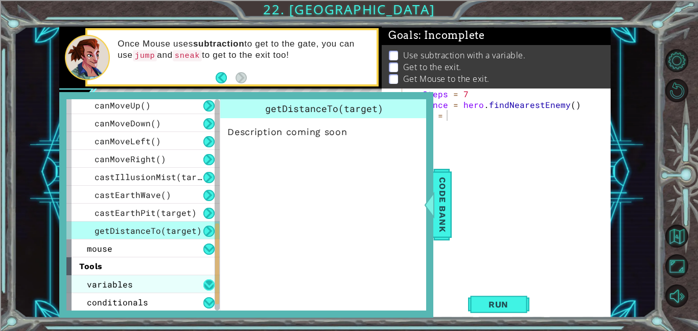
click at [205, 287] on button at bounding box center [208, 284] width 11 height 11
click at [205, 288] on button at bounding box center [208, 284] width 11 height 11
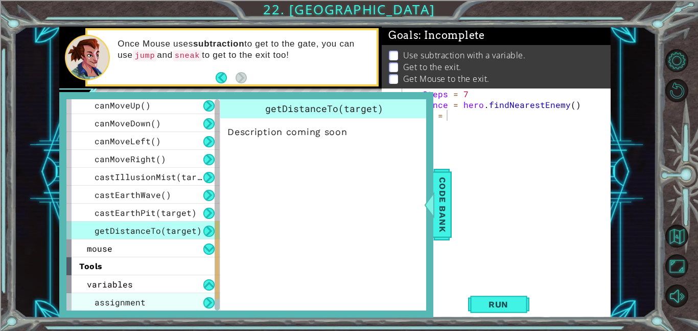
click at [177, 305] on div "assignment" at bounding box center [142, 302] width 153 height 18
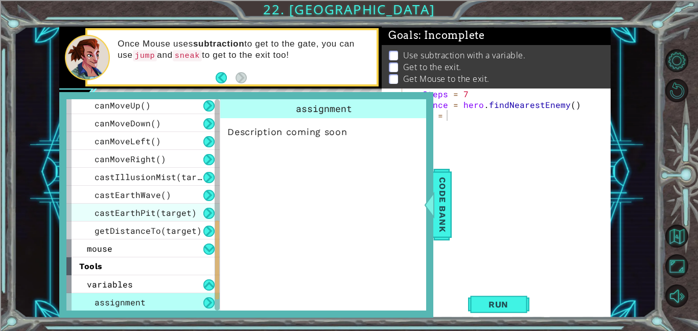
scroll to position [361, 0]
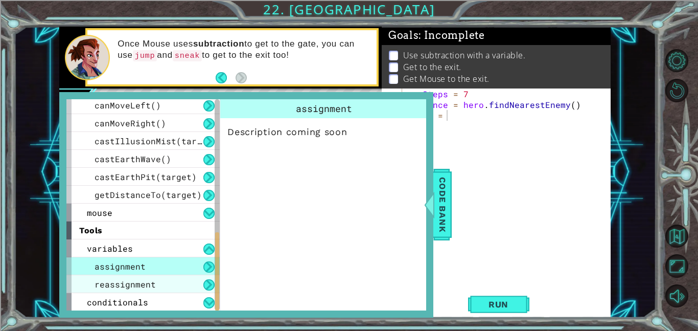
click at [149, 291] on div "reassignment" at bounding box center [142, 284] width 153 height 18
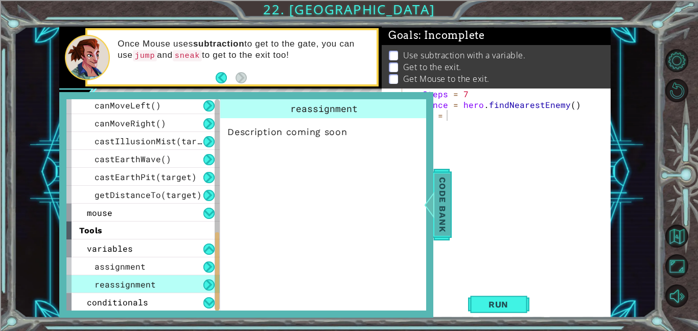
click at [444, 191] on span "Code Bank" at bounding box center [442, 204] width 16 height 62
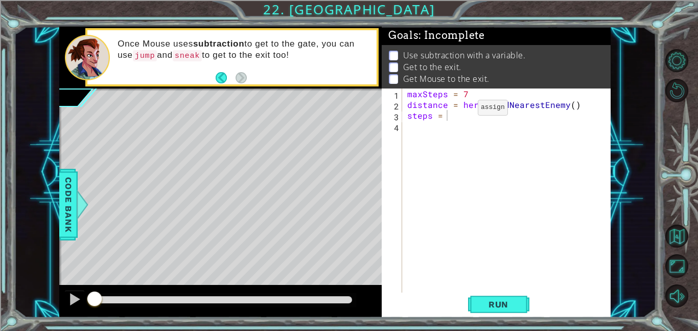
click at [460, 110] on div "maxSteps = 7 distance = hero . findNearestEnemy ( ) steps =" at bounding box center [509, 200] width 208 height 225
click at [459, 117] on div "maxSteps = 7 distance = hero . findNearestEnemy ( ) steps =" at bounding box center [509, 200] width 208 height 225
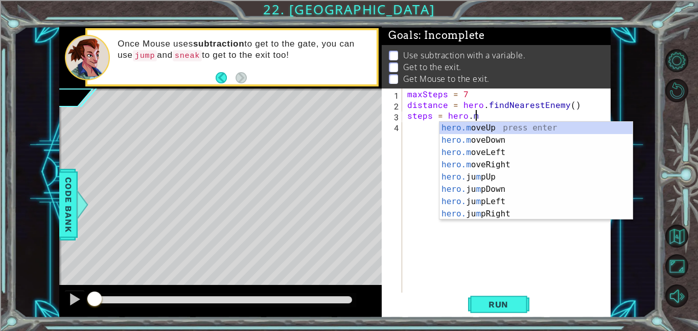
scroll to position [0, 4]
click at [71, 213] on span "Code Bank" at bounding box center [68, 204] width 16 height 62
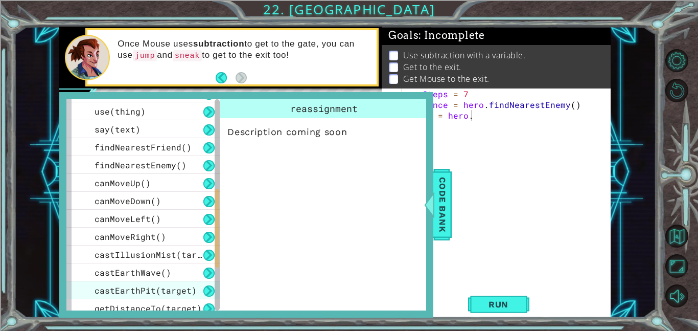
scroll to position [240, 0]
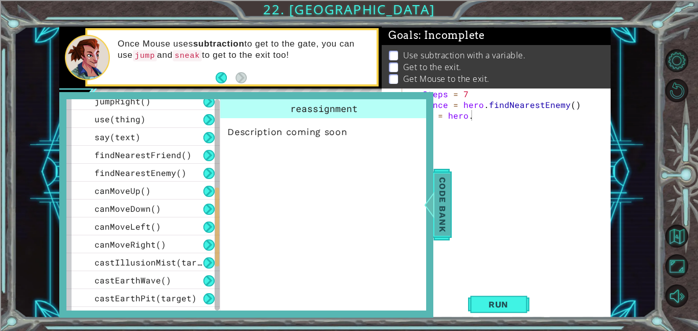
click at [437, 215] on span "Code Bank" at bounding box center [442, 204] width 16 height 62
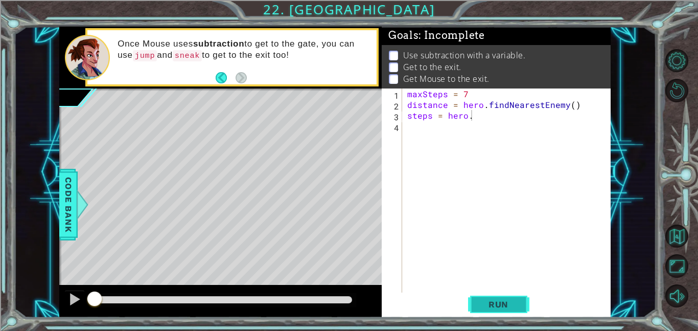
click at [475, 301] on button "Run" at bounding box center [498, 303] width 61 height 23
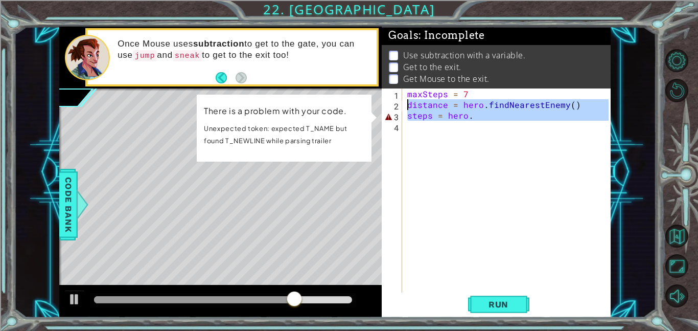
drag, startPoint x: 482, startPoint y: 123, endPoint x: 407, endPoint y: 104, distance: 76.8
click at [407, 104] on div "maxSteps = 7 distance = hero . findNearestEnemy ( ) steps = hero ." at bounding box center [509, 200] width 208 height 225
type textarea "distance = hero.findNearestEnemy() steps = hero."
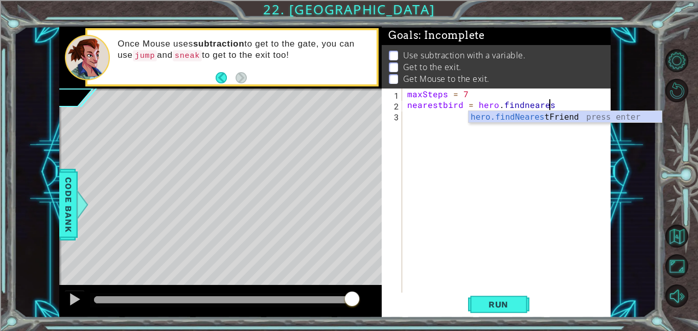
scroll to position [0, 9]
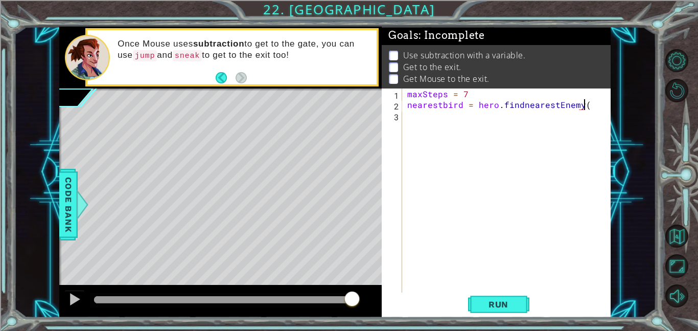
type textarea "nearestbird = hero.findnearestEnemy()"
click at [516, 119] on div "maxSteps = 7 nearestbird = hero . findnearestEnemy ( ) mouseSteps = hero . getd…" at bounding box center [509, 200] width 208 height 225
click at [590, 118] on div "maxSteps = 7 nearestbird = hero . findnearestEnemy ( ) mouseSteps = hero . getD…" at bounding box center [509, 200] width 208 height 225
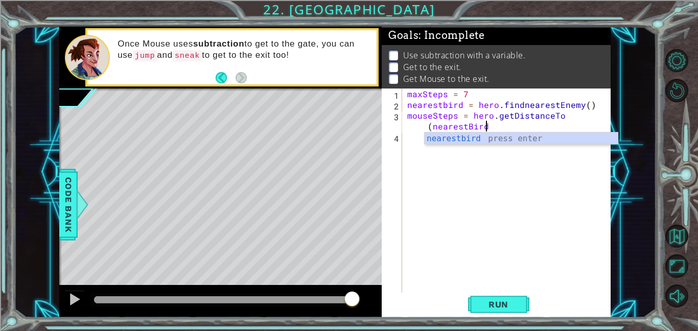
scroll to position [0, 13]
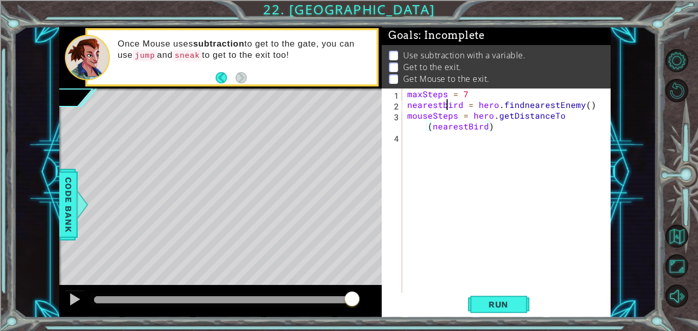
click at [448, 103] on div "maxSteps = 7 nearestbird = hero . findnearestEnemy ( ) mouseSteps = hero . getD…" at bounding box center [509, 200] width 208 height 225
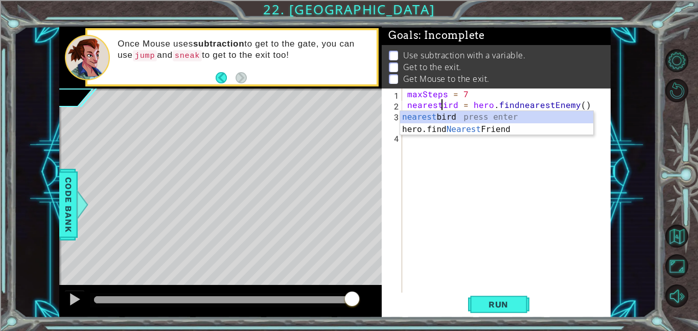
type textarea "nearestBird = hero.findnearestEnemy()"
click at [456, 148] on div "maxSteps = 7 nearestBird = hero . findnearestEnemy ( ) mouseSteps = hero . getD…" at bounding box center [509, 200] width 208 height 225
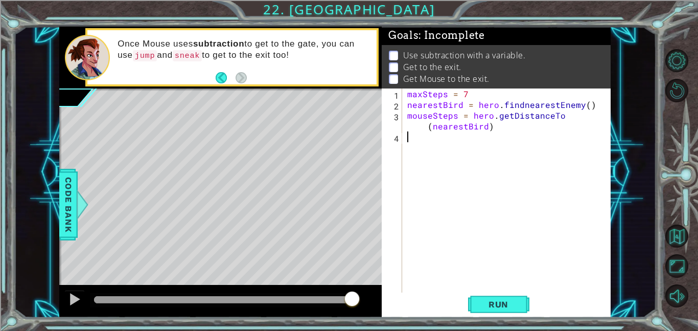
scroll to position [0, 0]
click at [519, 125] on div "maxSteps = 7 nearestBird = hero . findnearestEnemy ( ) mouseSteps = hero . getD…" at bounding box center [509, 200] width 208 height 225
type textarea "mouseSteps = hero.getDistanceTo(nearestBird)"
click at [465, 130] on div "maxSteps = 7 nearestBird = hero . findnearestEnemy ( ) mouseSteps = hero . getD…" at bounding box center [509, 200] width 208 height 225
click at [465, 140] on div "maxSteps = 7 nearestBird = hero . findnearestEnemy ( ) mouseSteps = hero . getD…" at bounding box center [509, 200] width 208 height 225
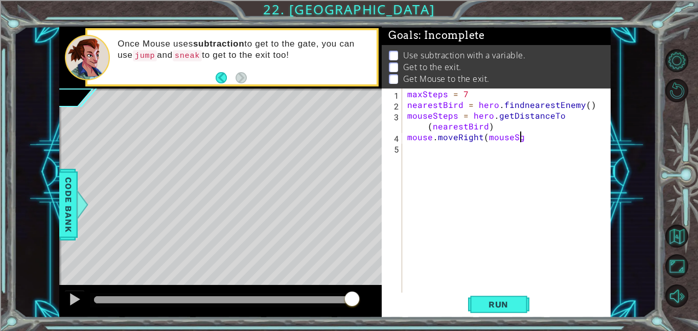
scroll to position [0, 6]
type textarea "mouse.moveRight(mouseSteps)"
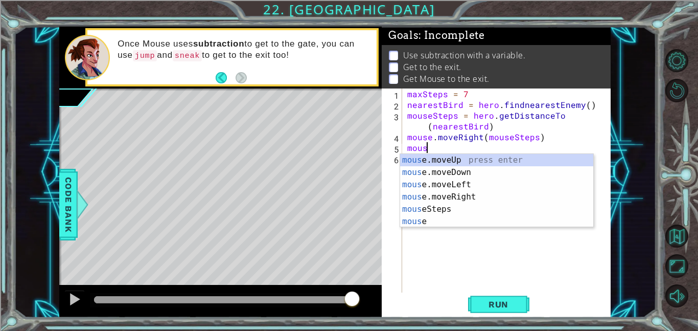
scroll to position [0, 1]
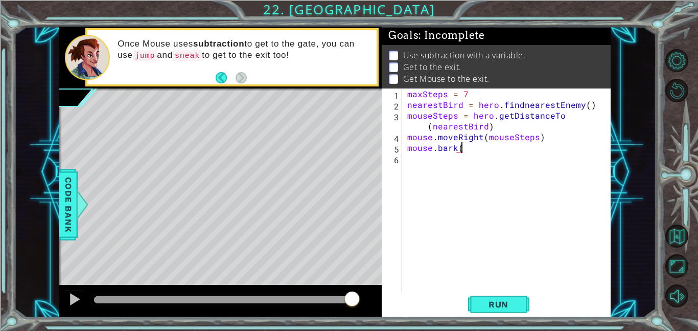
type textarea "mouse.bark()"
click at [424, 162] on div "maxSteps = 7 nearestBird = hero . findnearestEnemy ( ) mouseSteps = hero . getD…" at bounding box center [509, 200] width 208 height 225
type textarea "hero.moveUp()"
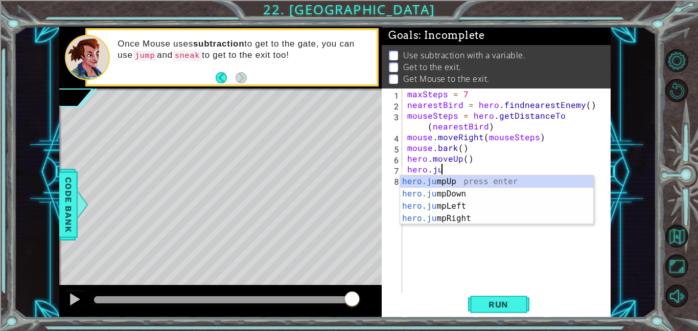
scroll to position [0, 2]
type textarea "hero.jum"
click at [442, 181] on div "hero.jum pUp press enter hero.jum pDown press enter hero.jum pLeft press enter …" at bounding box center [496, 212] width 193 height 74
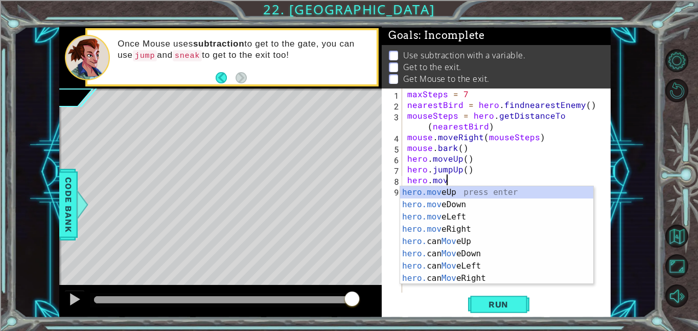
scroll to position [0, 2]
click at [452, 190] on div "hero.move Up press enter hero.move Down press enter hero.move Left press enter …" at bounding box center [496, 247] width 193 height 123
type textarea "hero.moveUp(1)"
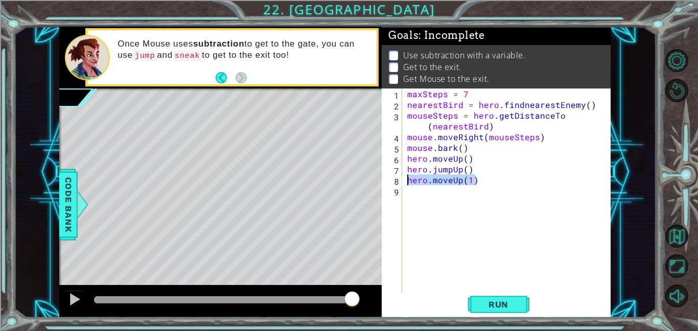
drag, startPoint x: 482, startPoint y: 182, endPoint x: 402, endPoint y: 183, distance: 80.7
click at [402, 183] on div "hero.moveUp(1) 1 2 3 4 5 6 7 8 9 maxSteps = 7 nearestBird = hero . findnearestE…" at bounding box center [495, 190] width 227 height 204
click at [493, 312] on button "Run" at bounding box center [498, 303] width 61 height 23
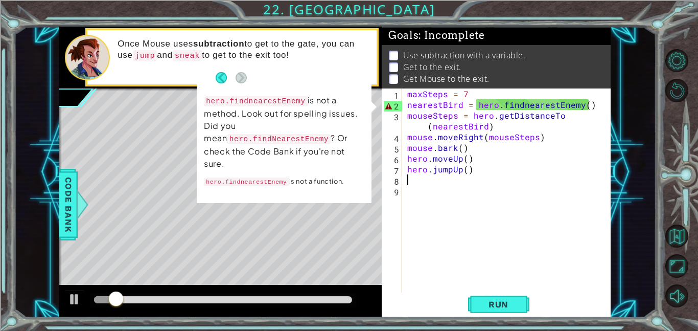
click at [525, 103] on div "maxSteps = 7 nearestBird = hero . findnearestEnemy ( ) mouseSteps = hero . getD…" at bounding box center [509, 200] width 208 height 225
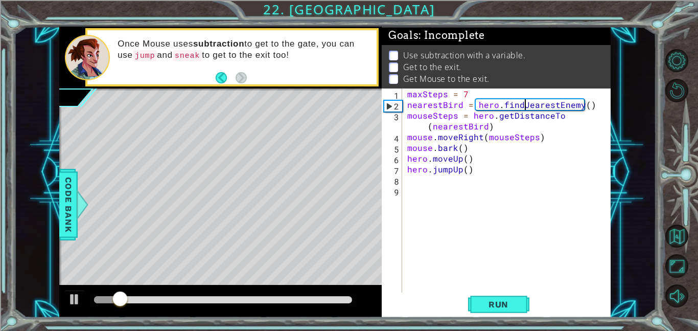
scroll to position [0, 7]
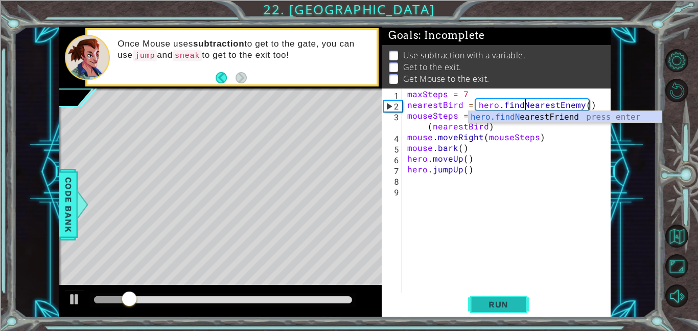
click at [494, 306] on span "Run" at bounding box center [498, 304] width 40 height 10
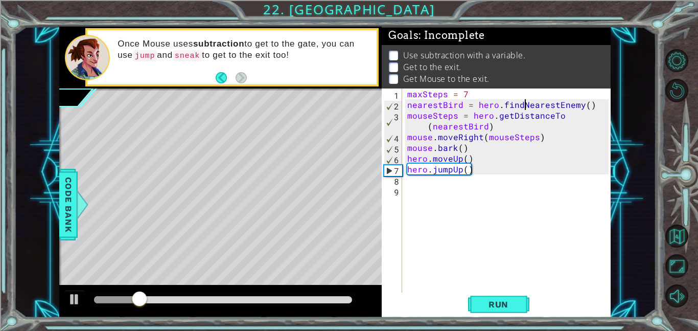
click at [528, 169] on div "maxSteps = 7 nearestBird = hero . findNearestEnemy ( ) mouseSteps = hero . getD…" at bounding box center [509, 200] width 208 height 225
type textarea "hero.jumpUp()"
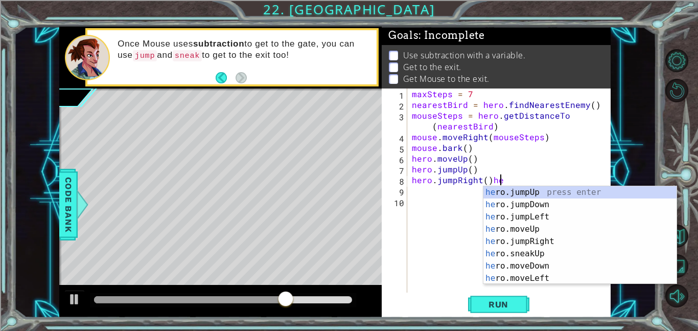
scroll to position [0, 5]
type textarea "hero.jumpRight()"
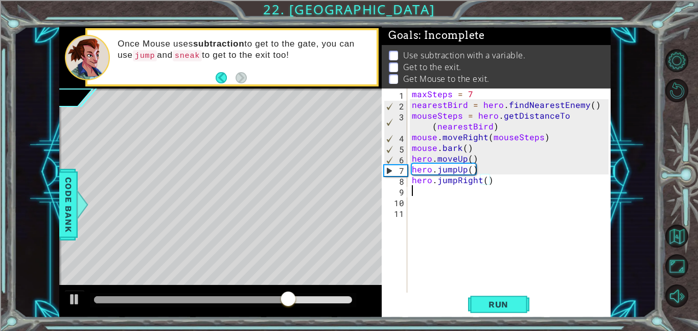
scroll to position [0, 0]
type textarea "j"
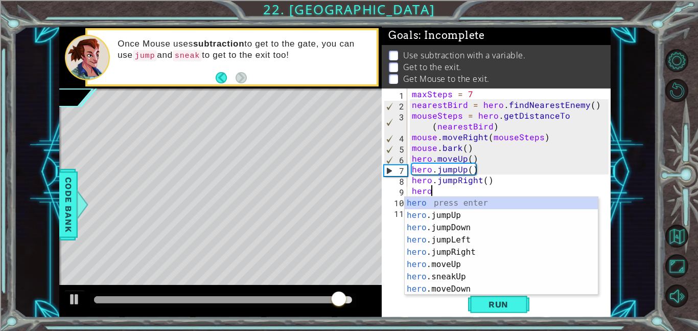
scroll to position [0, 1]
type textarea "h"
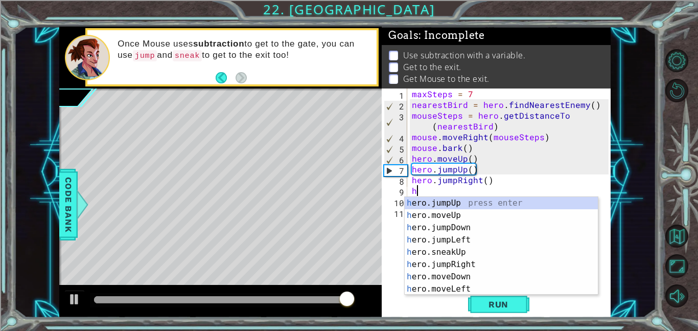
type textarea "hero.jumpRight()"
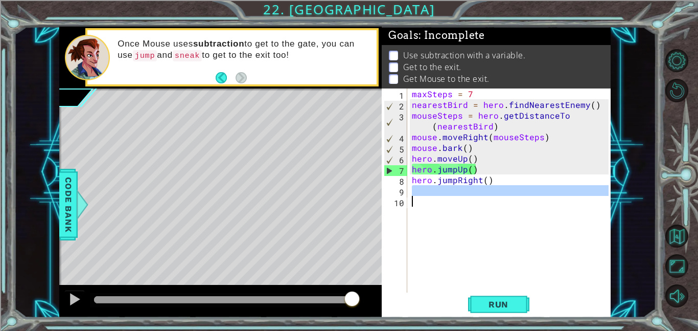
drag, startPoint x: 518, startPoint y: 187, endPoint x: 484, endPoint y: 204, distance: 38.4
click at [484, 204] on div "maxSteps = 7 nearestBird = hero . findNearestEnemy ( ) mouseSteps = hero . getD…" at bounding box center [512, 200] width 204 height 225
click at [484, 204] on div "maxSteps = 7 nearestBird = hero . findNearestEnemy ( ) mouseSteps = hero . getD…" at bounding box center [509, 190] width 199 height 204
